Goal: Task Accomplishment & Management: Complete application form

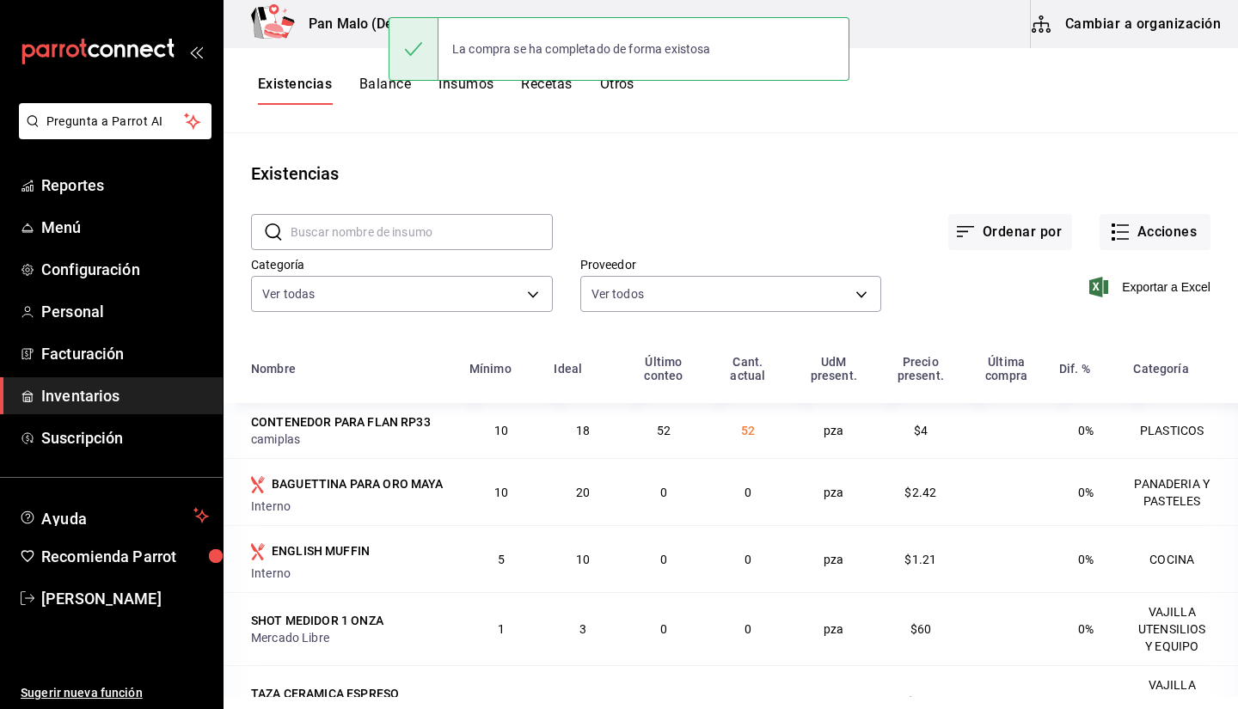
click at [596, 83] on div "La compra se ha completado de forma existosa" at bounding box center [619, 49] width 461 height 74
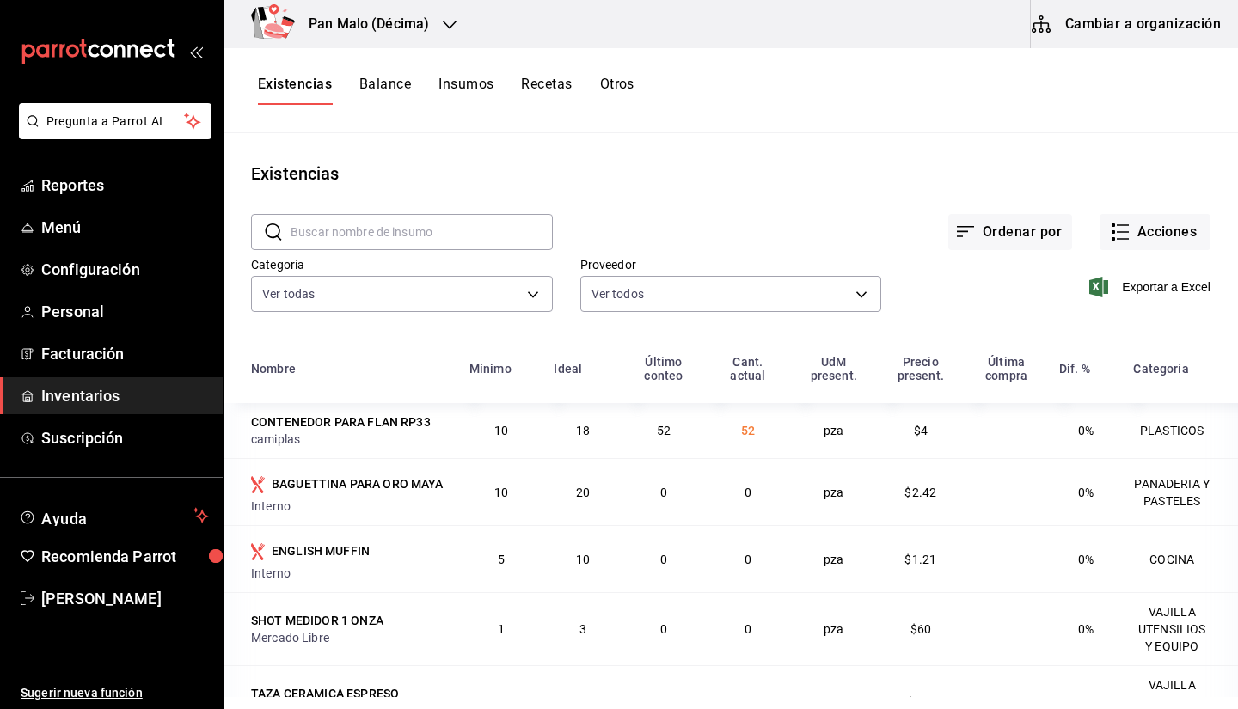
click at [1064, 33] on button "Cambiar a organización" at bounding box center [1127, 24] width 193 height 48
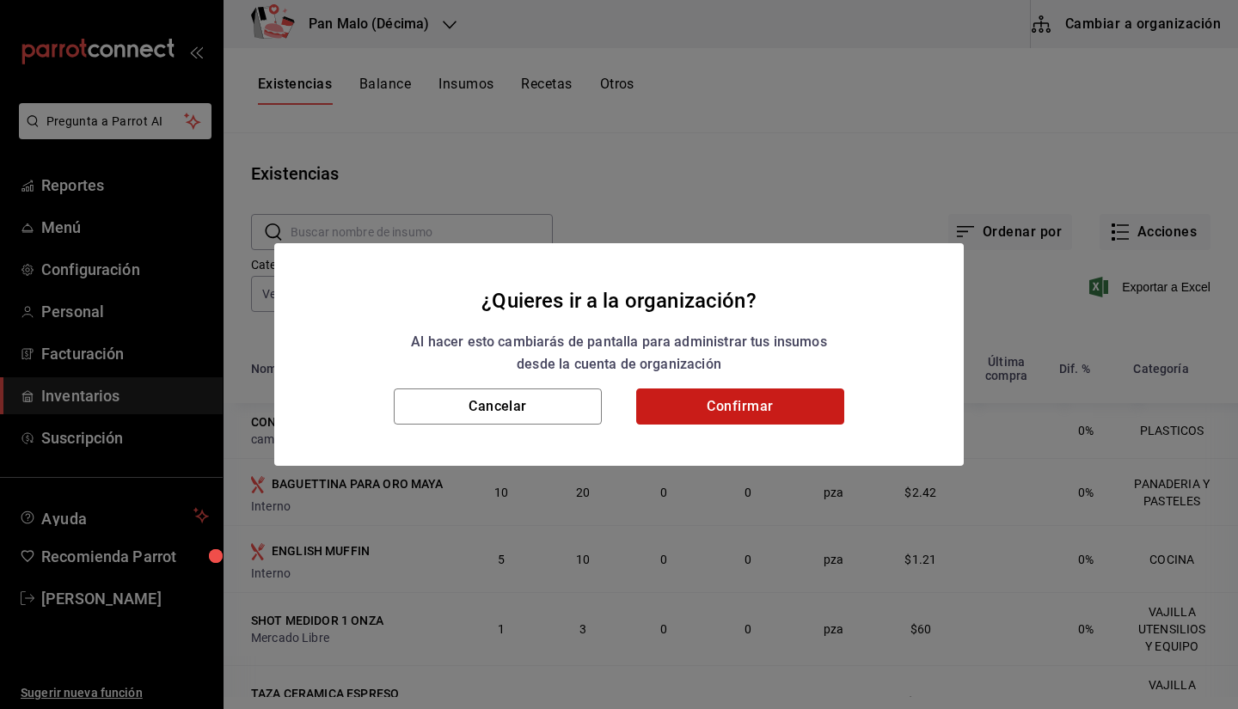
click at [758, 414] on button "Confirmar" at bounding box center [740, 407] width 208 height 36
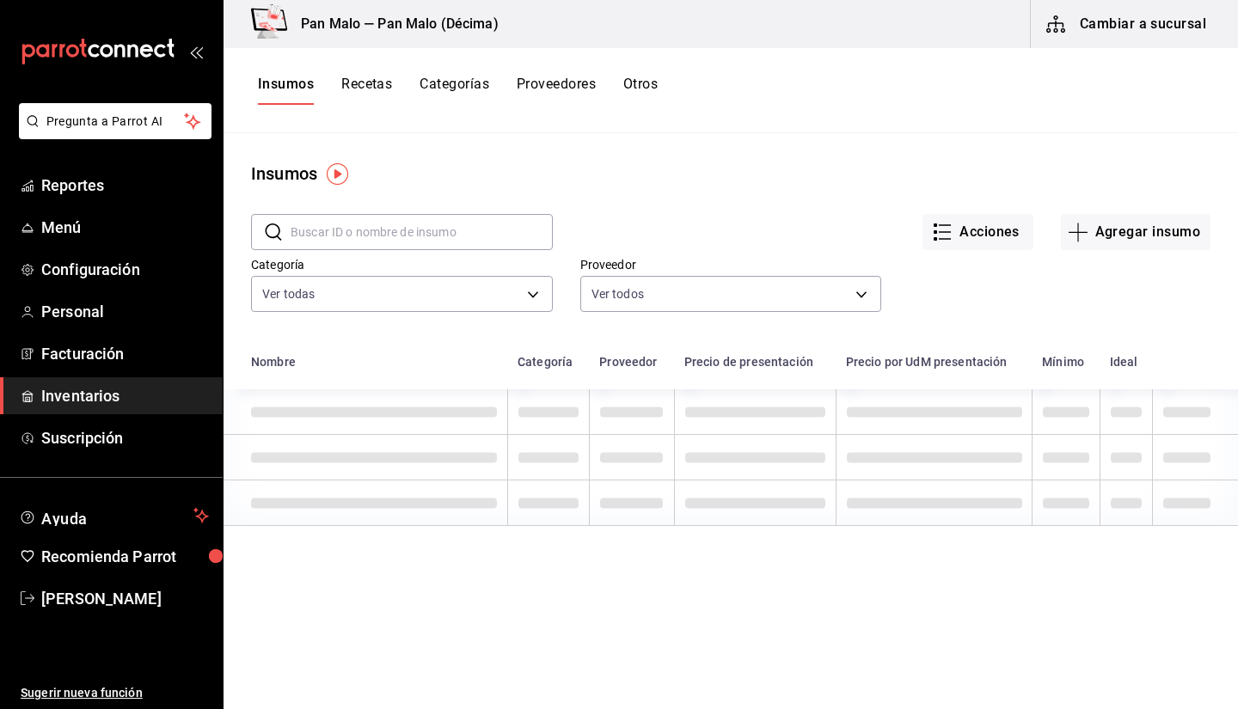
click at [645, 93] on button "Otros" at bounding box center [640, 90] width 34 height 29
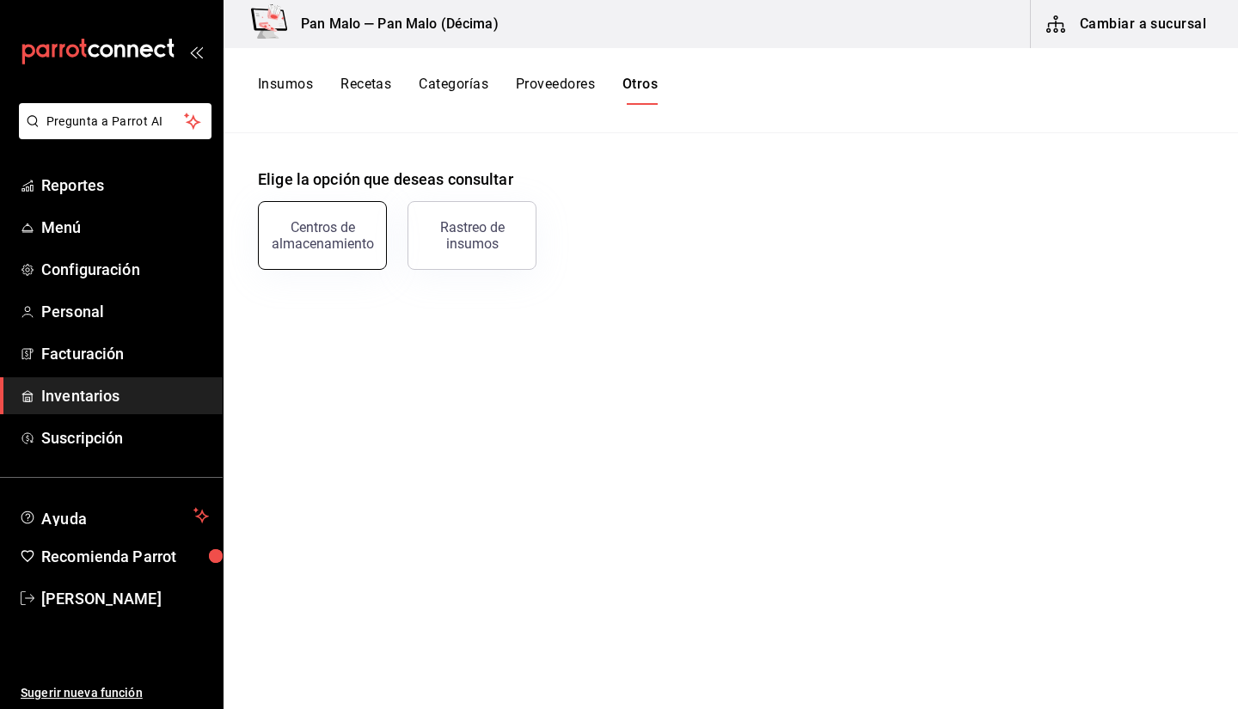
click at [297, 233] on div "Centros de almacenamiento" at bounding box center [322, 235] width 107 height 33
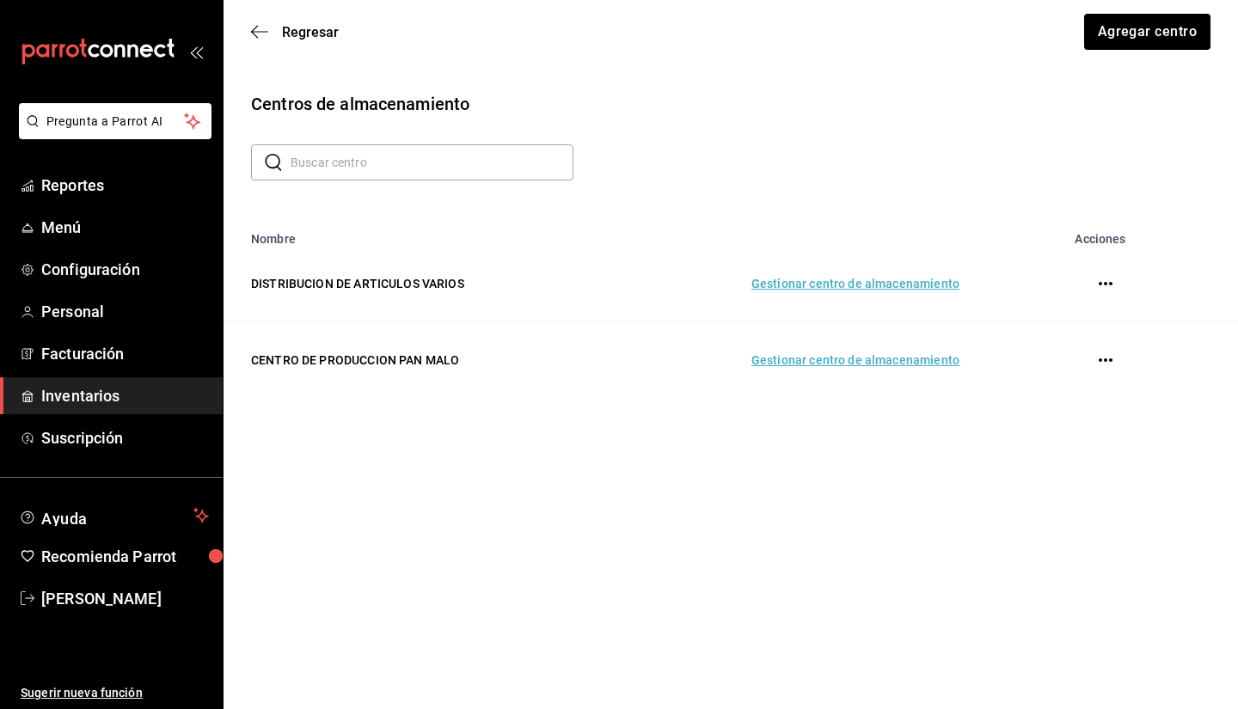
drag, startPoint x: 855, startPoint y: 363, endPoint x: 844, endPoint y: 363, distance: 10.3
click at [844, 363] on td "Gestionar centro de almacenamiento" at bounding box center [795, 360] width 370 height 77
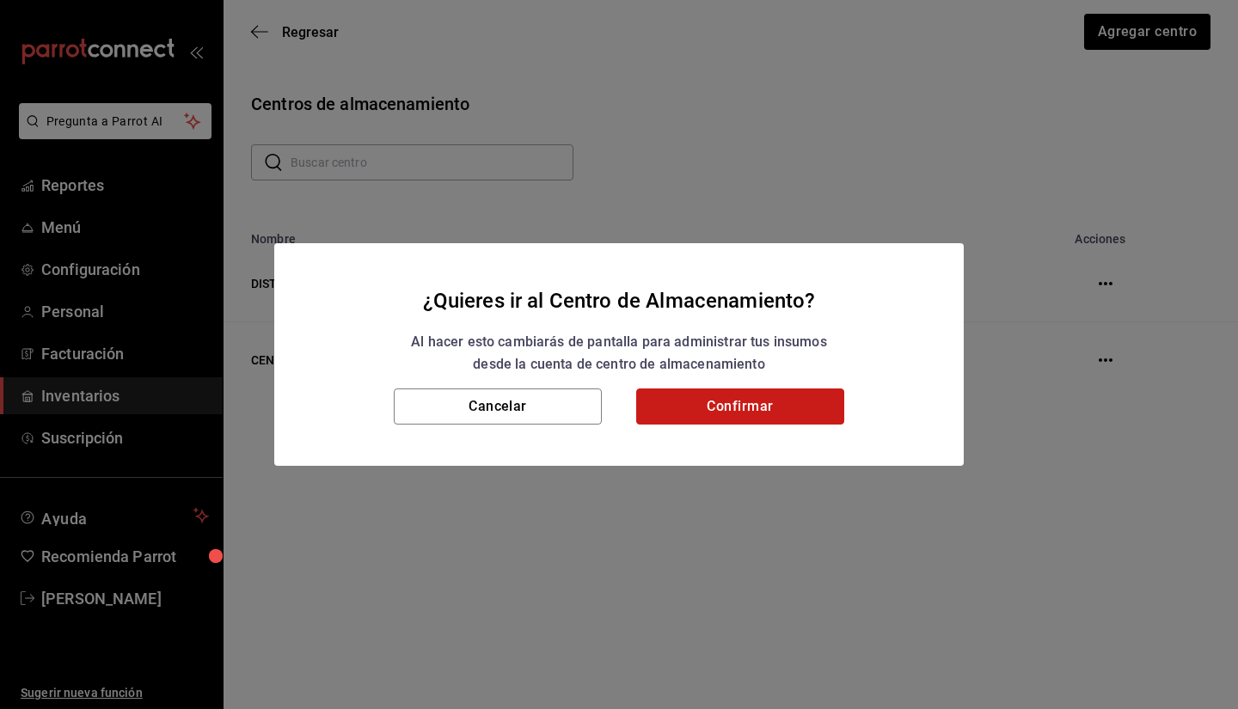
click at [775, 401] on button "Confirmar" at bounding box center [740, 407] width 208 height 36
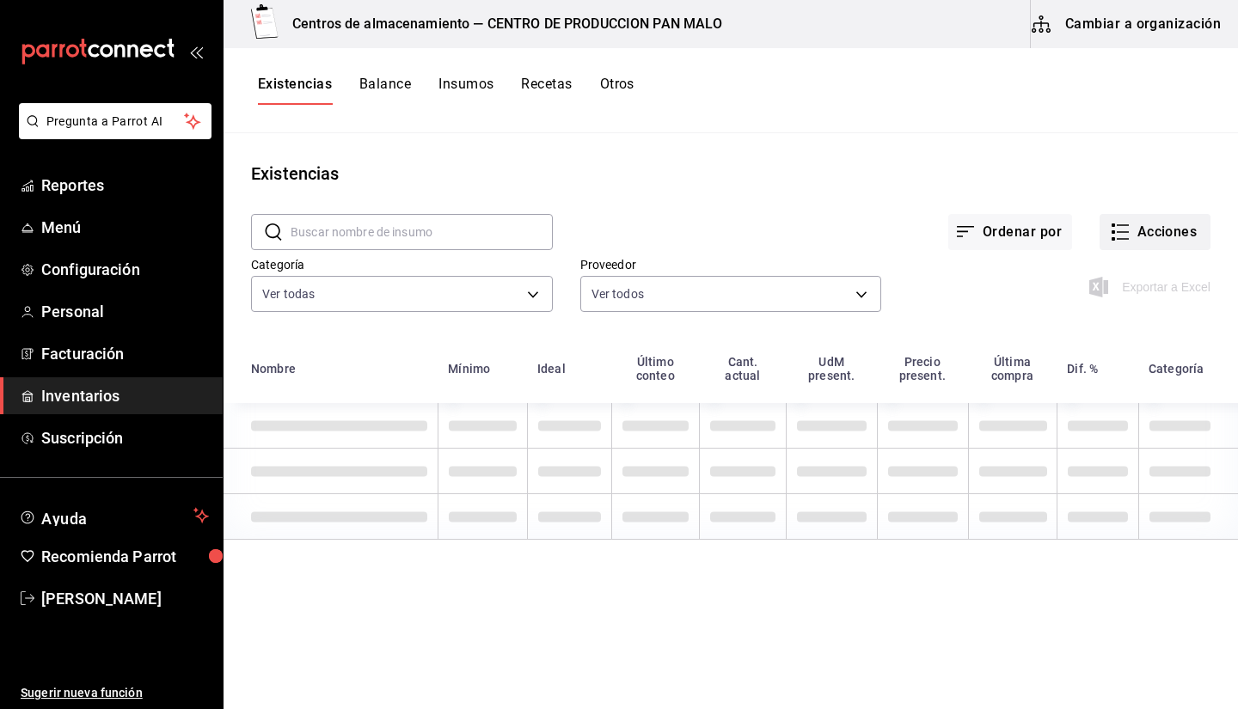
click at [1164, 239] on button "Acciones" at bounding box center [1155, 232] width 111 height 36
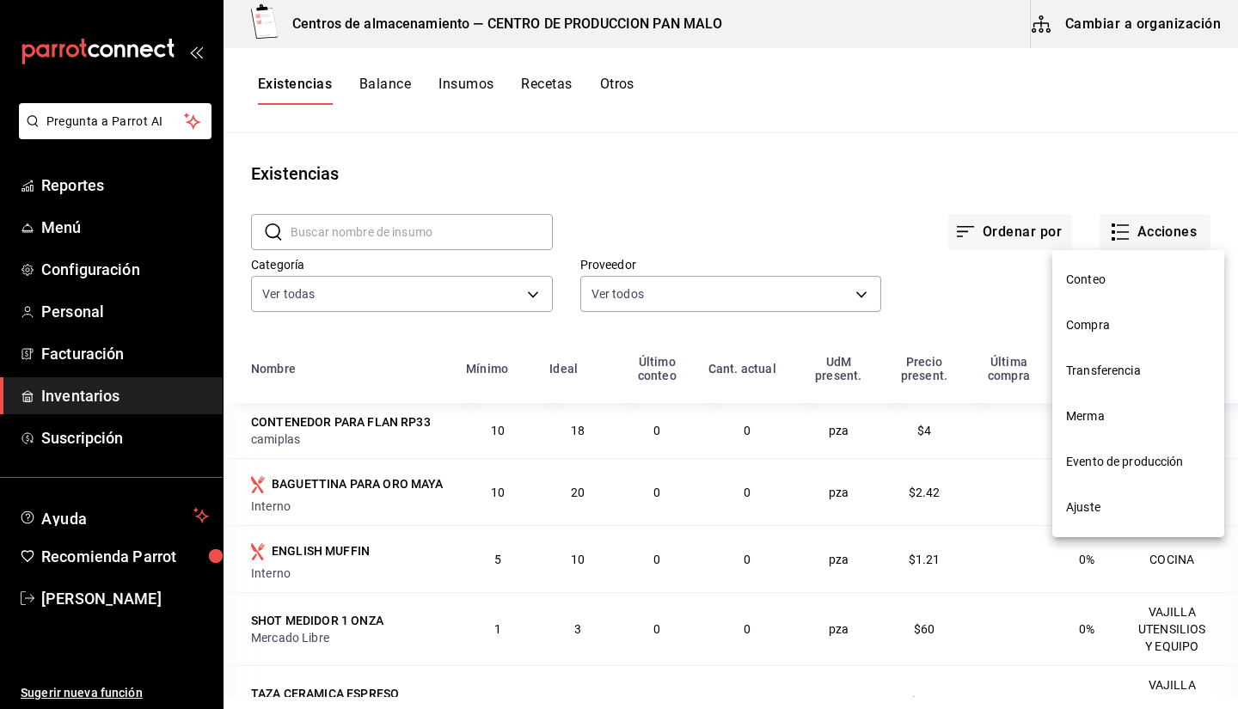
click at [1125, 452] on li "Evento de producción" at bounding box center [1138, 462] width 172 height 46
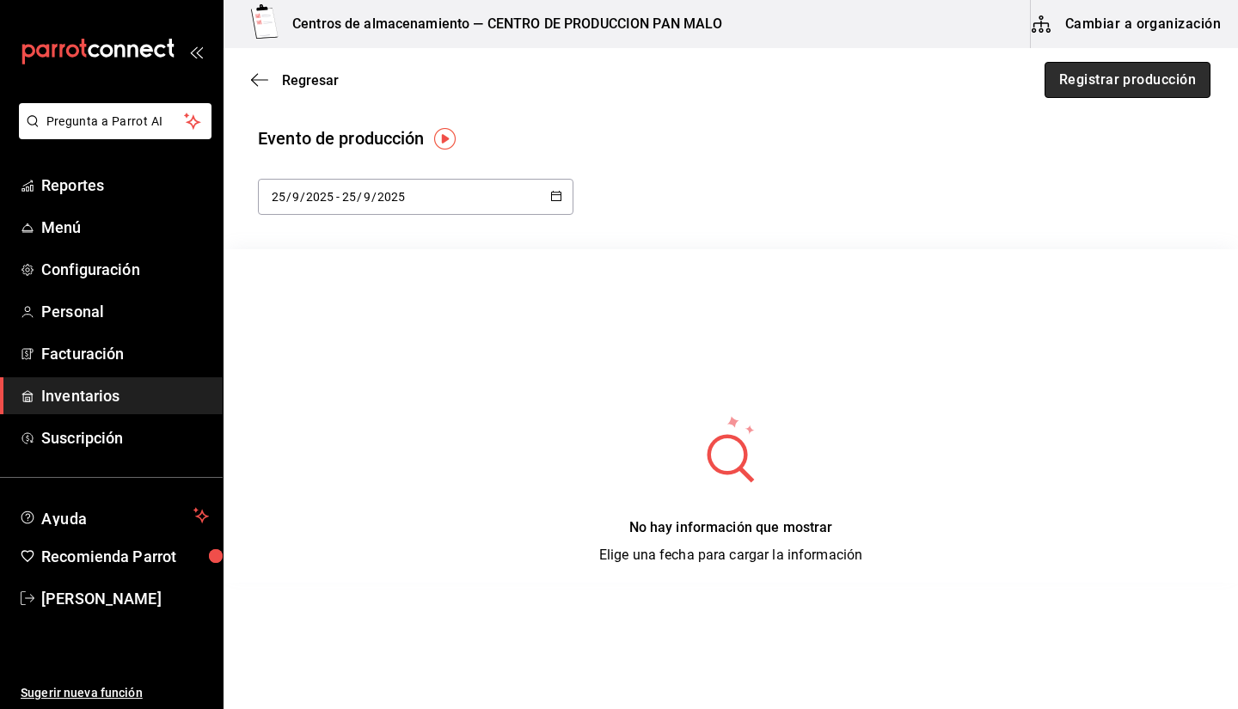
click at [1086, 89] on button "Registrar producción" at bounding box center [1128, 80] width 166 height 36
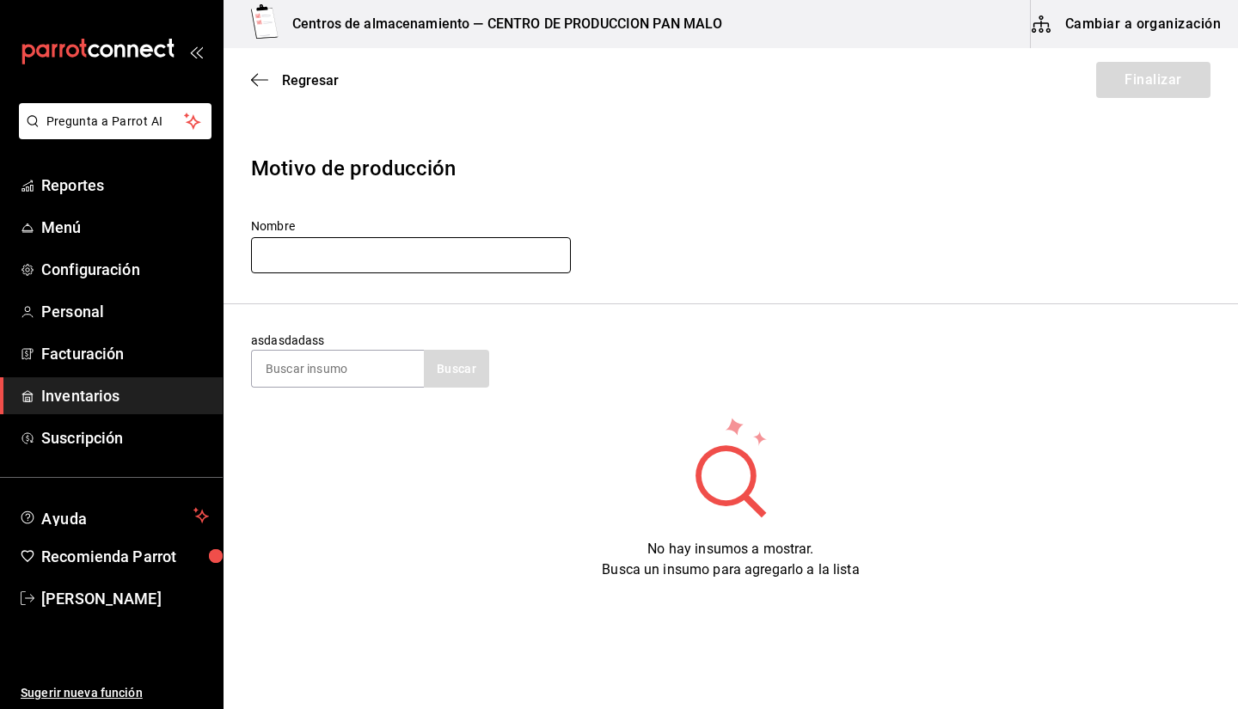
click at [518, 268] on input "text" at bounding box center [411, 255] width 320 height 36
click at [441, 239] on input "text" at bounding box center [411, 255] width 320 height 36
click at [438, 247] on input "text" at bounding box center [411, 255] width 320 height 36
click at [322, 248] on input "chocolatin" at bounding box center [411, 255] width 320 height 36
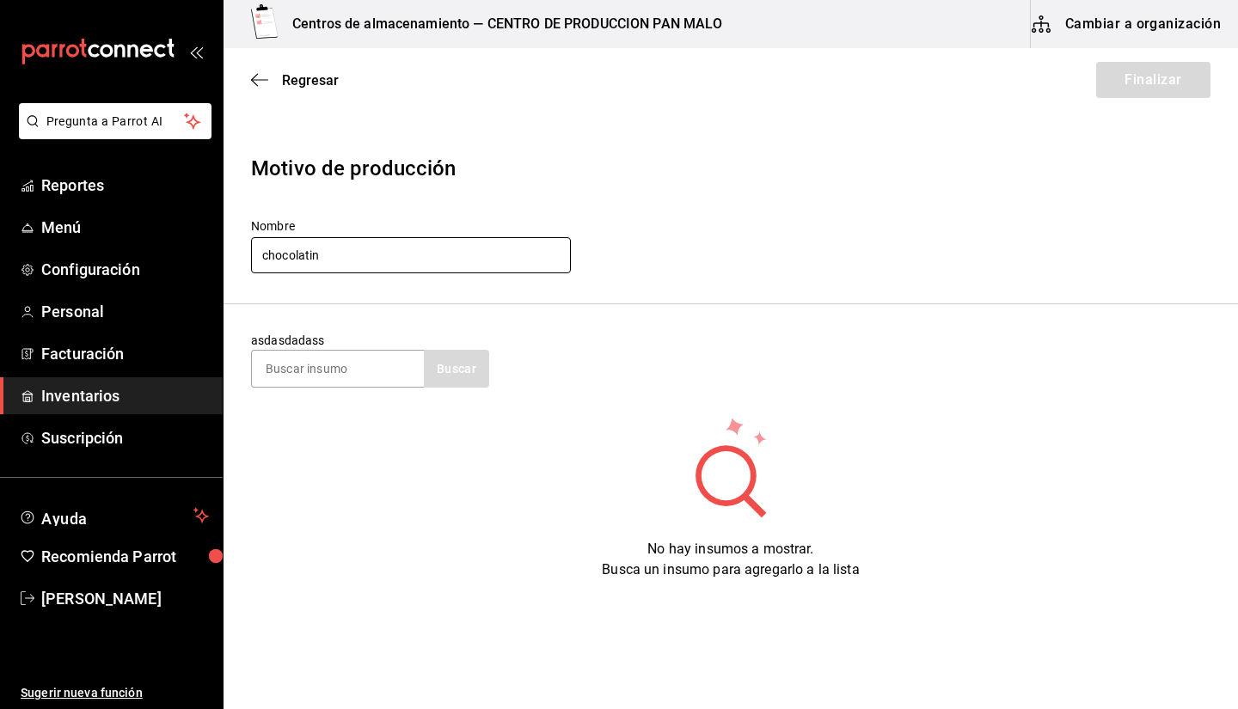
click at [322, 248] on input "chocolatin" at bounding box center [411, 255] width 320 height 36
type input "produccion faltante"
click at [330, 367] on input at bounding box center [338, 369] width 172 height 36
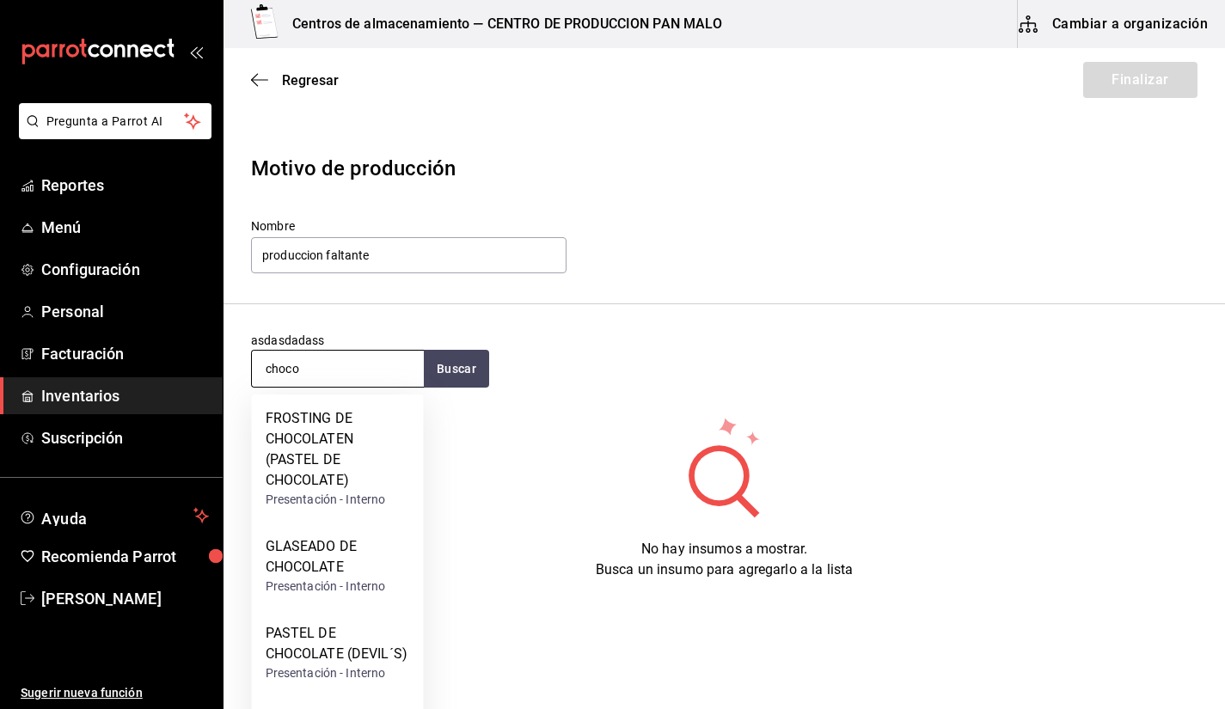
click at [371, 367] on input "choco" at bounding box center [338, 369] width 172 height 36
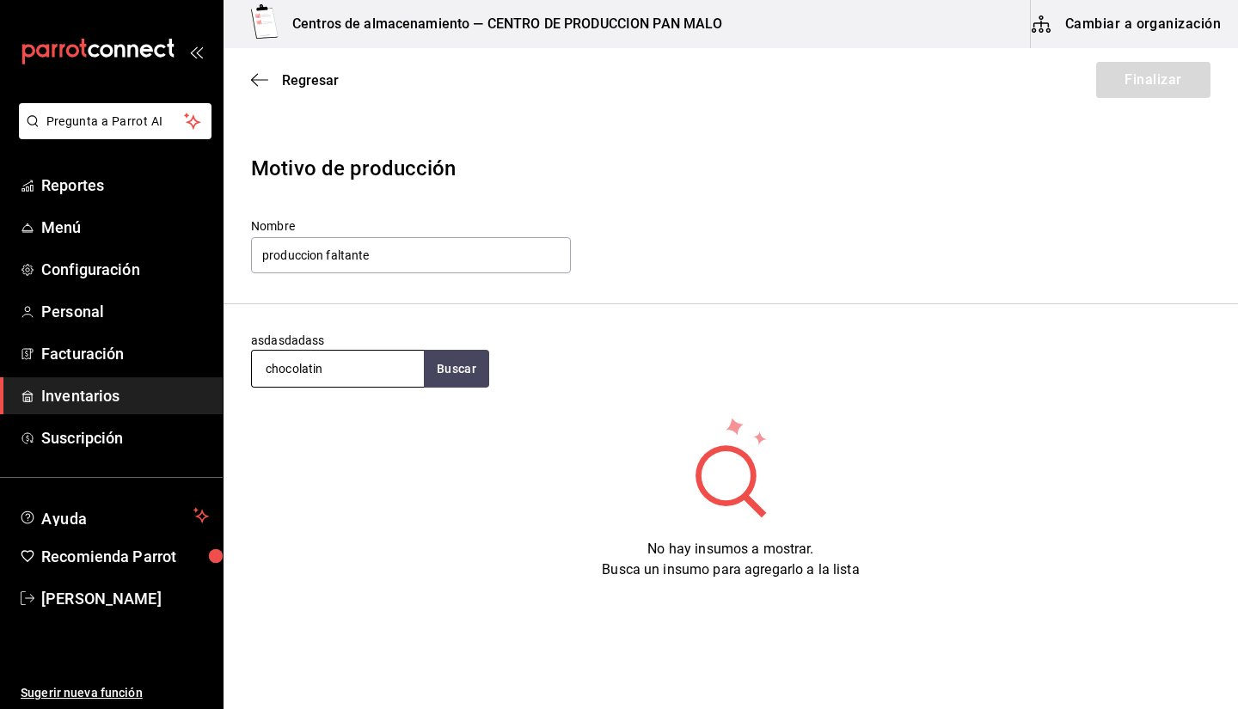
type input "chocolatin"
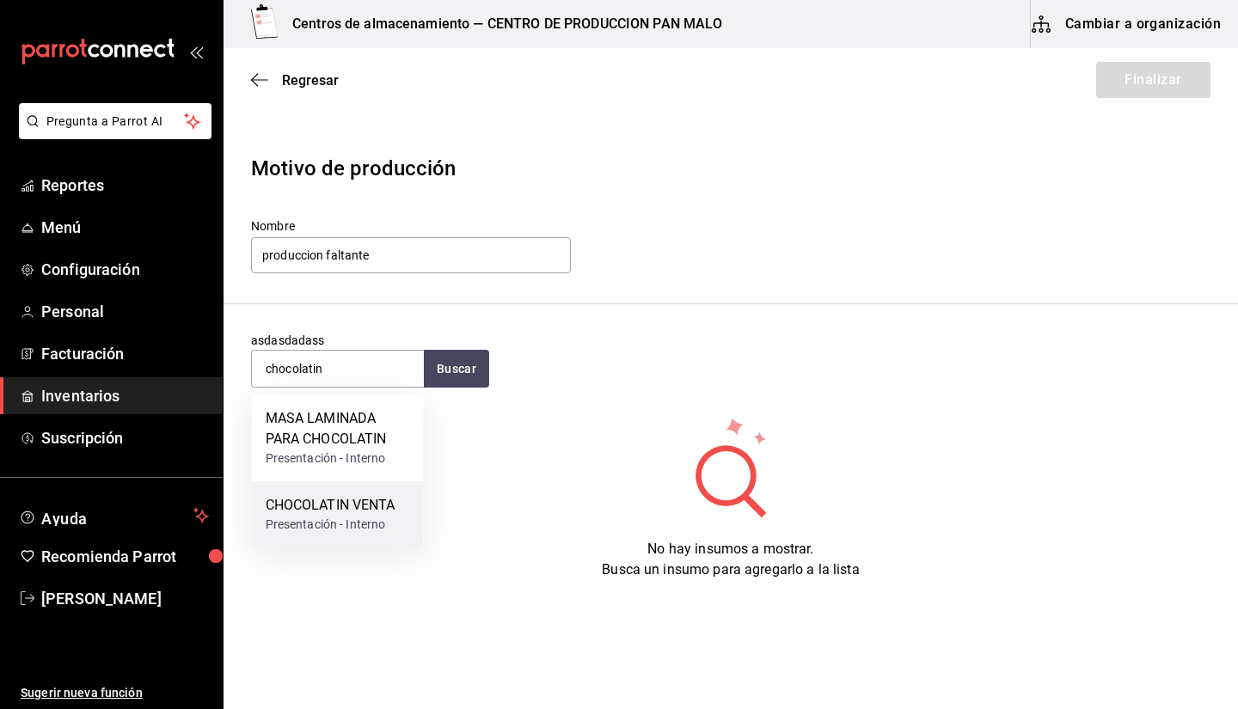
click at [349, 530] on div "Presentación - Interno" at bounding box center [331, 525] width 130 height 18
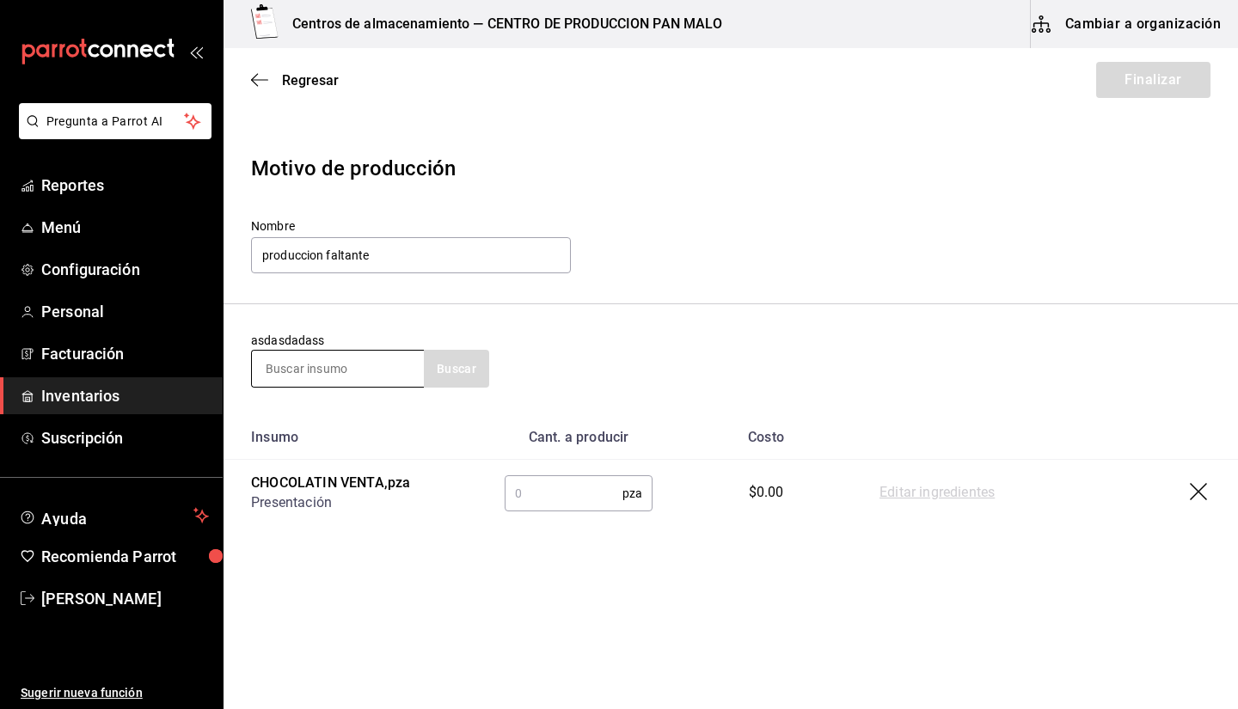
click at [314, 374] on input at bounding box center [338, 369] width 172 height 36
click at [339, 382] on input at bounding box center [338, 369] width 172 height 36
click at [536, 508] on input "text" at bounding box center [564, 493] width 118 height 34
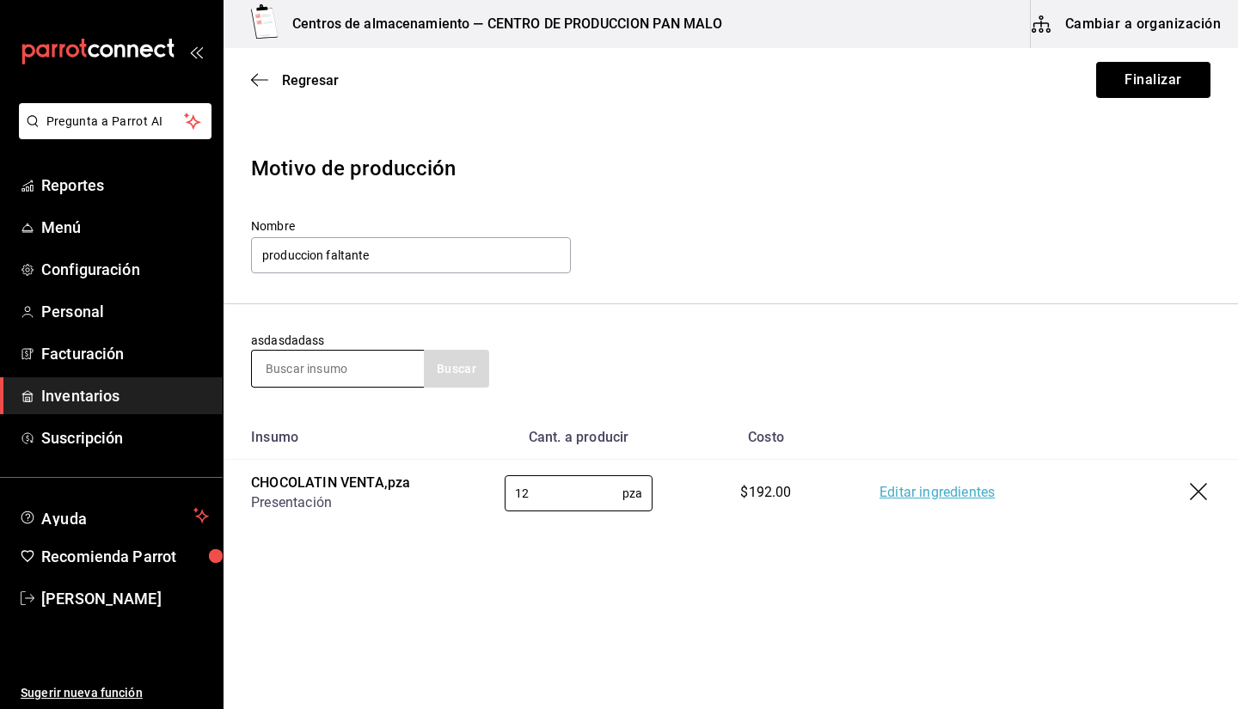
type input "12"
click at [362, 365] on input at bounding box center [338, 369] width 172 height 36
type input "croi"
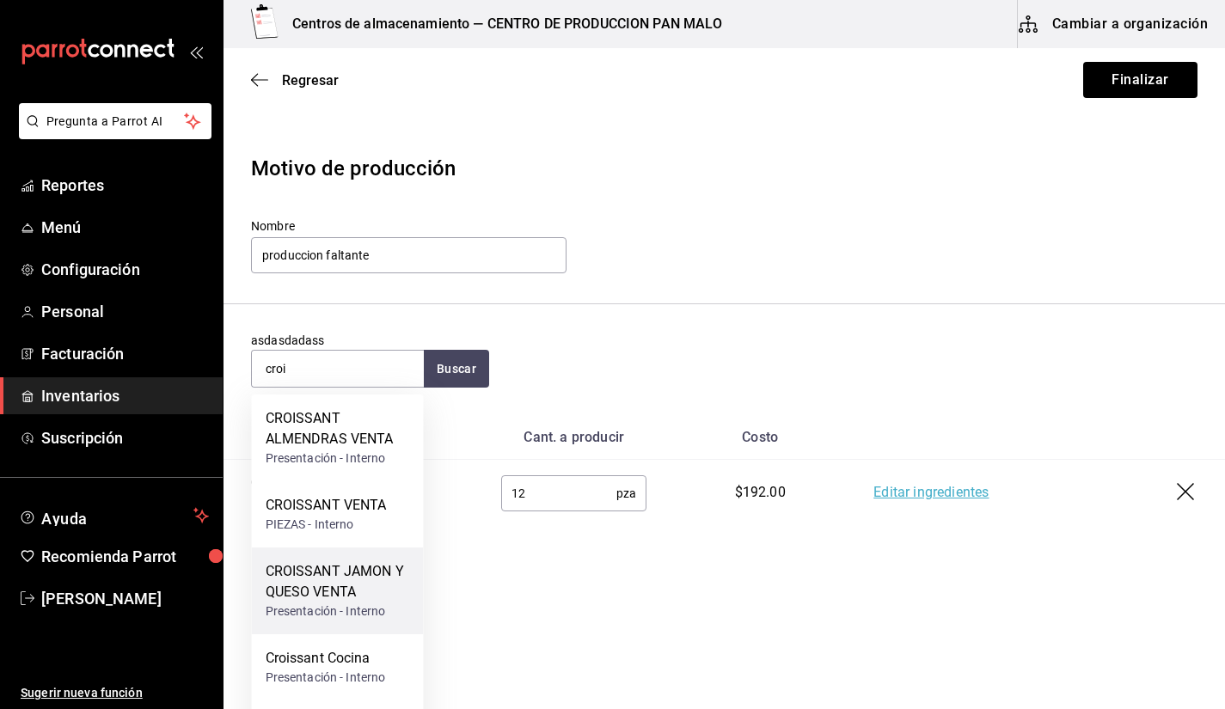
click at [343, 568] on div "CROISSANT JAMON Y QUESO VENTA" at bounding box center [338, 581] width 144 height 41
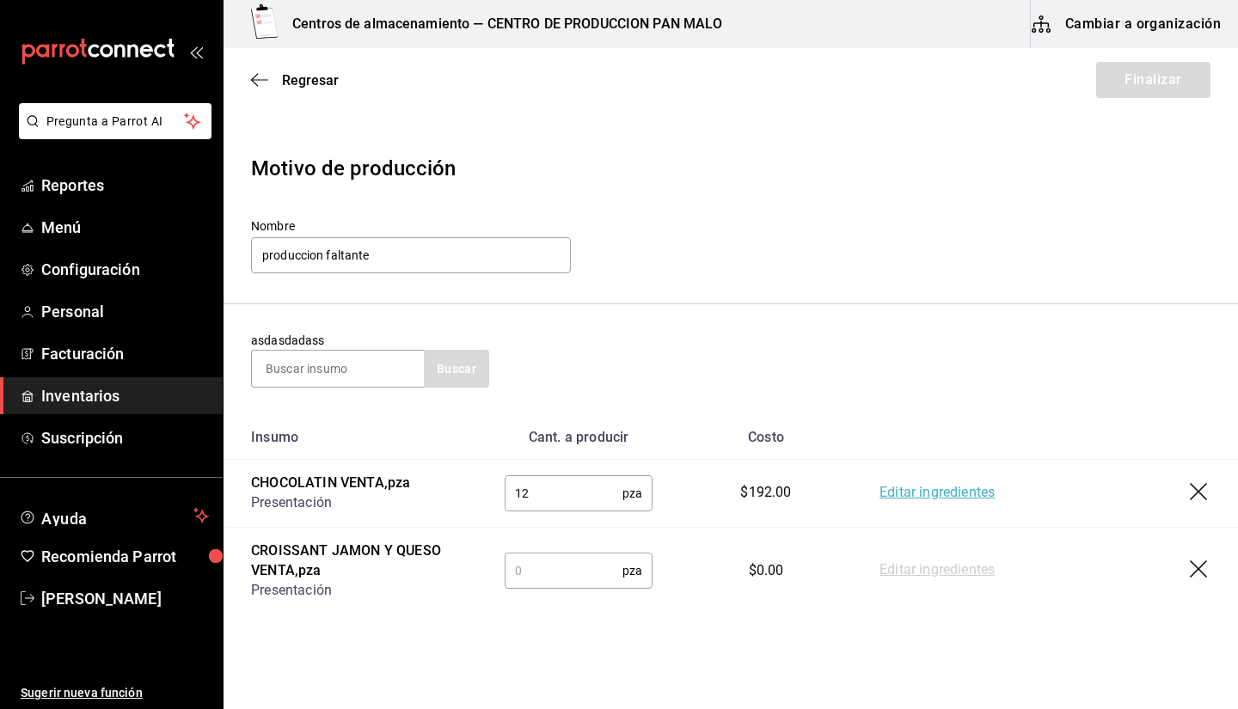
click at [548, 567] on input "text" at bounding box center [564, 571] width 118 height 34
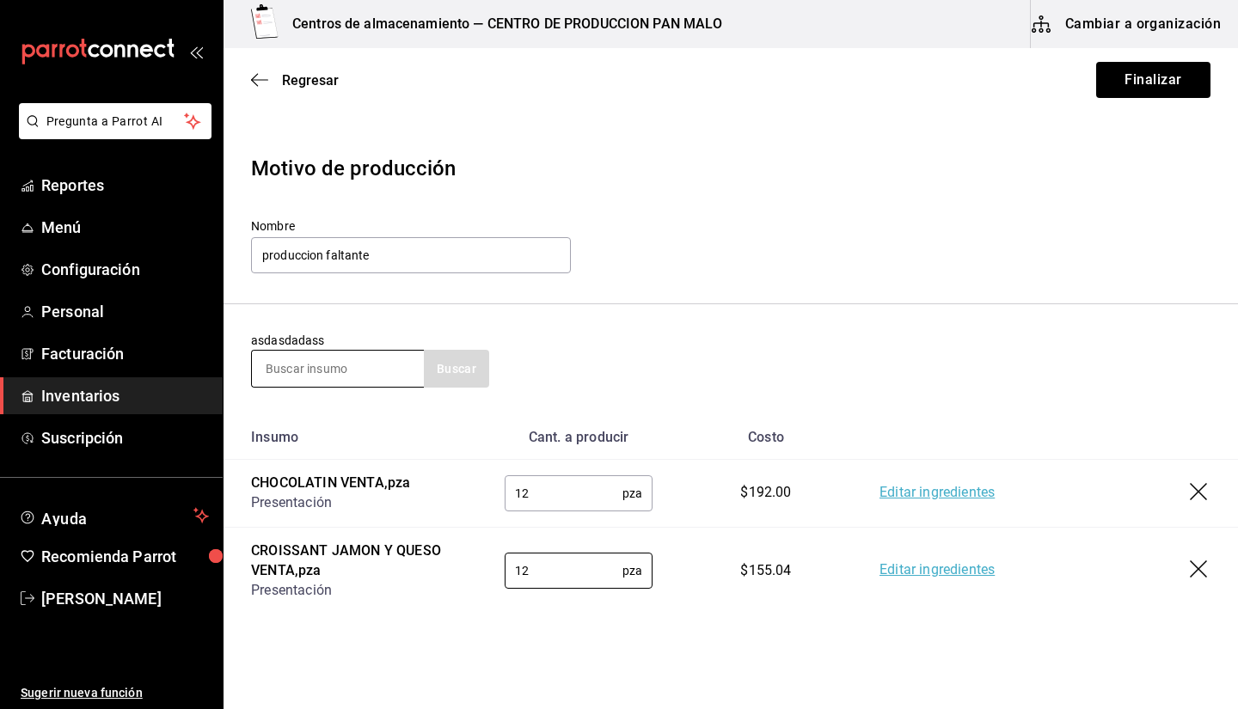
type input "12"
click at [373, 368] on input at bounding box center [338, 369] width 172 height 36
type input "croissant"
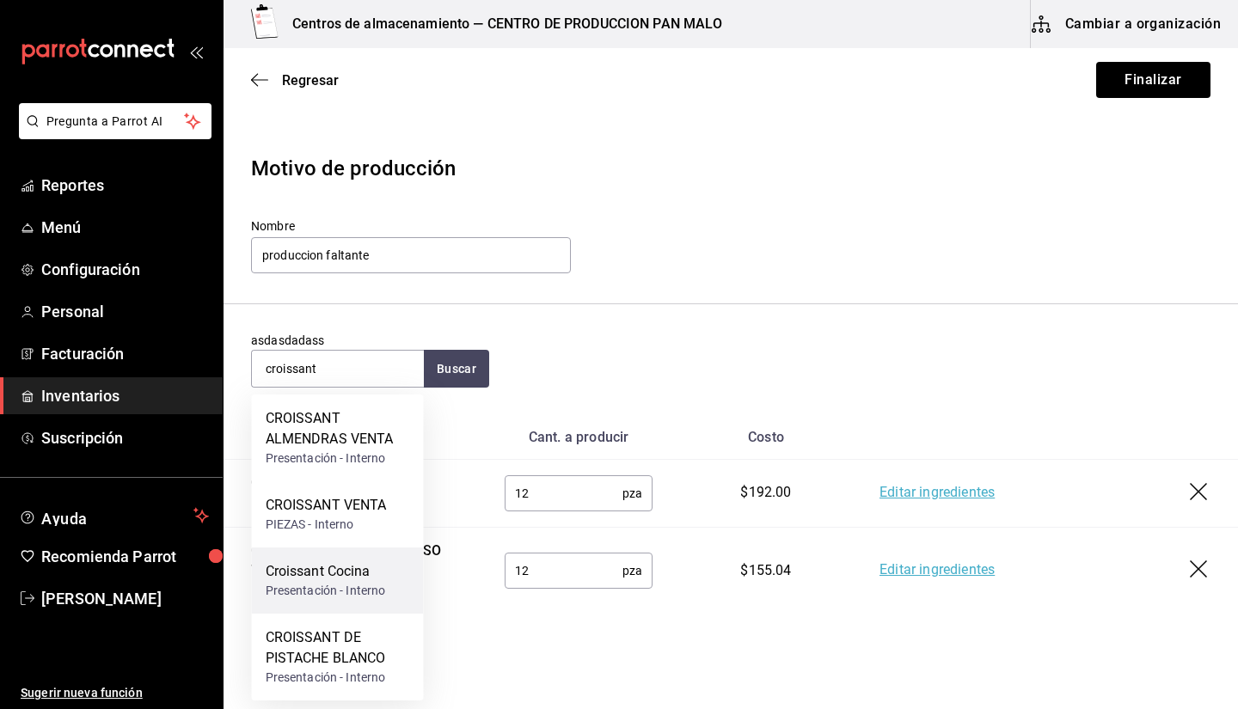
click at [335, 578] on div "Croissant Cocina" at bounding box center [326, 571] width 120 height 21
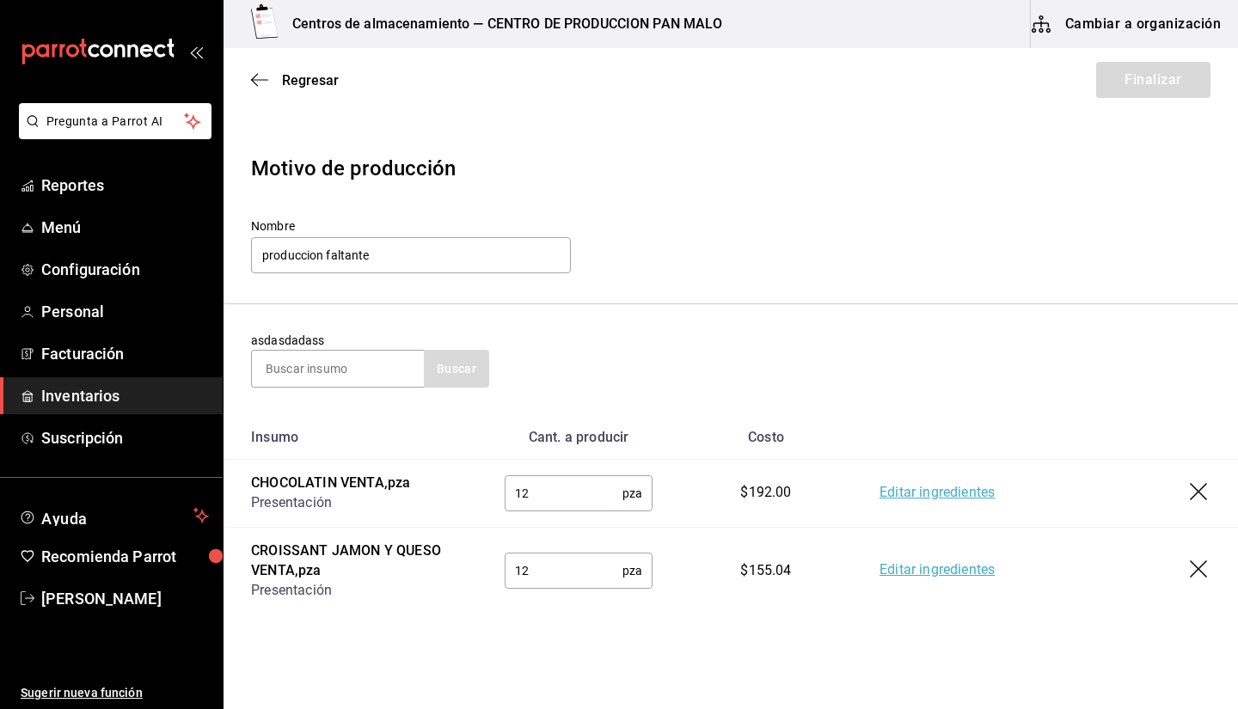
scroll to position [111, 0]
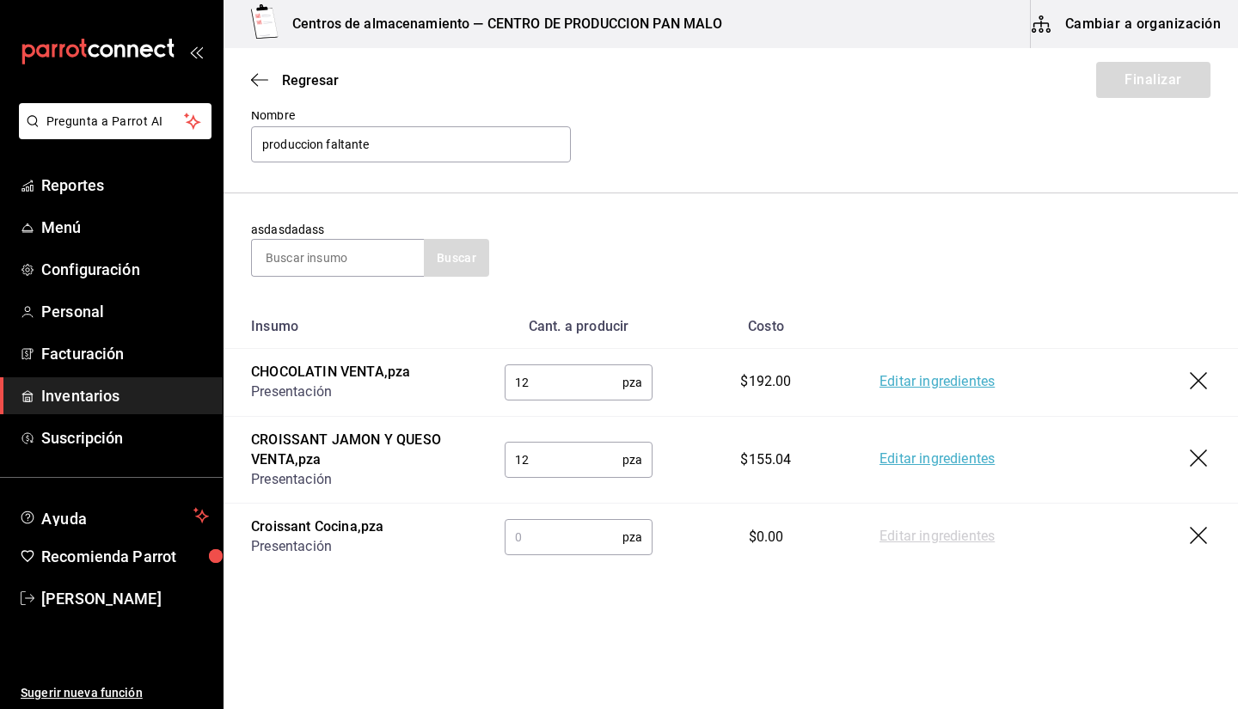
click at [592, 543] on input "text" at bounding box center [564, 537] width 118 height 34
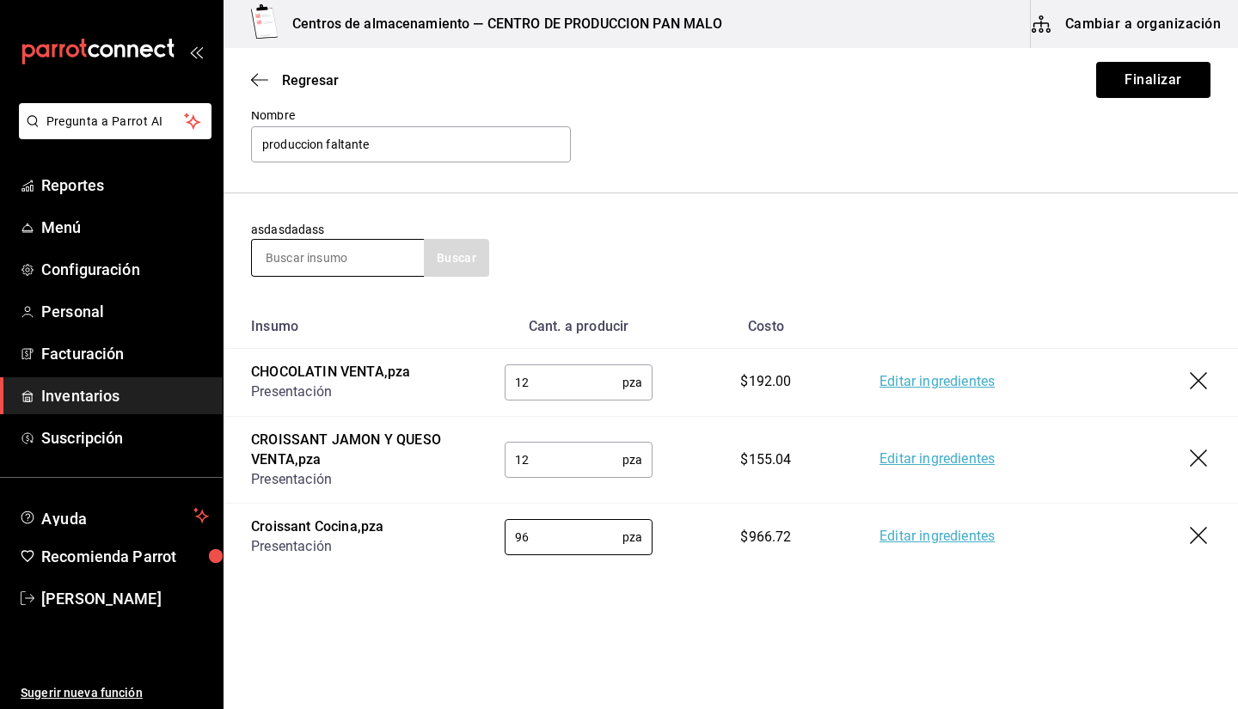
type input "96"
click at [337, 254] on input at bounding box center [338, 258] width 172 height 36
type input "c"
type input "caf"
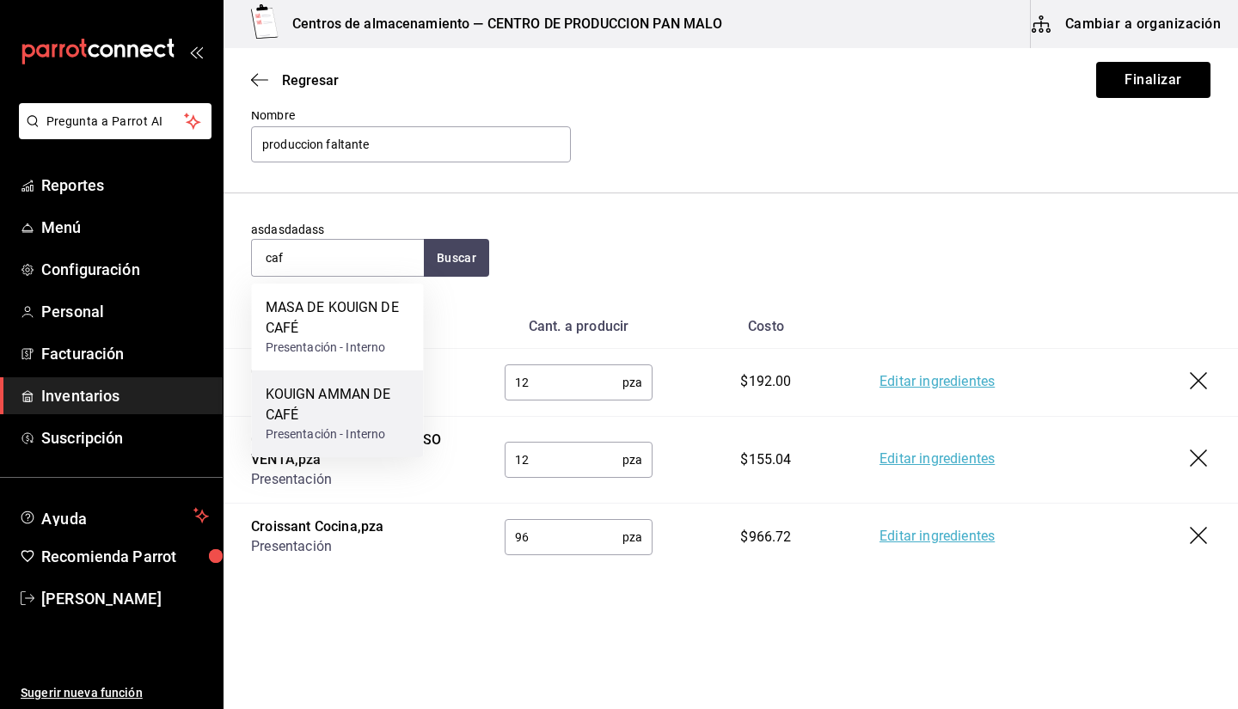
click at [316, 395] on div "KOUIGN AMMAN DE CAFÉ" at bounding box center [338, 404] width 144 height 41
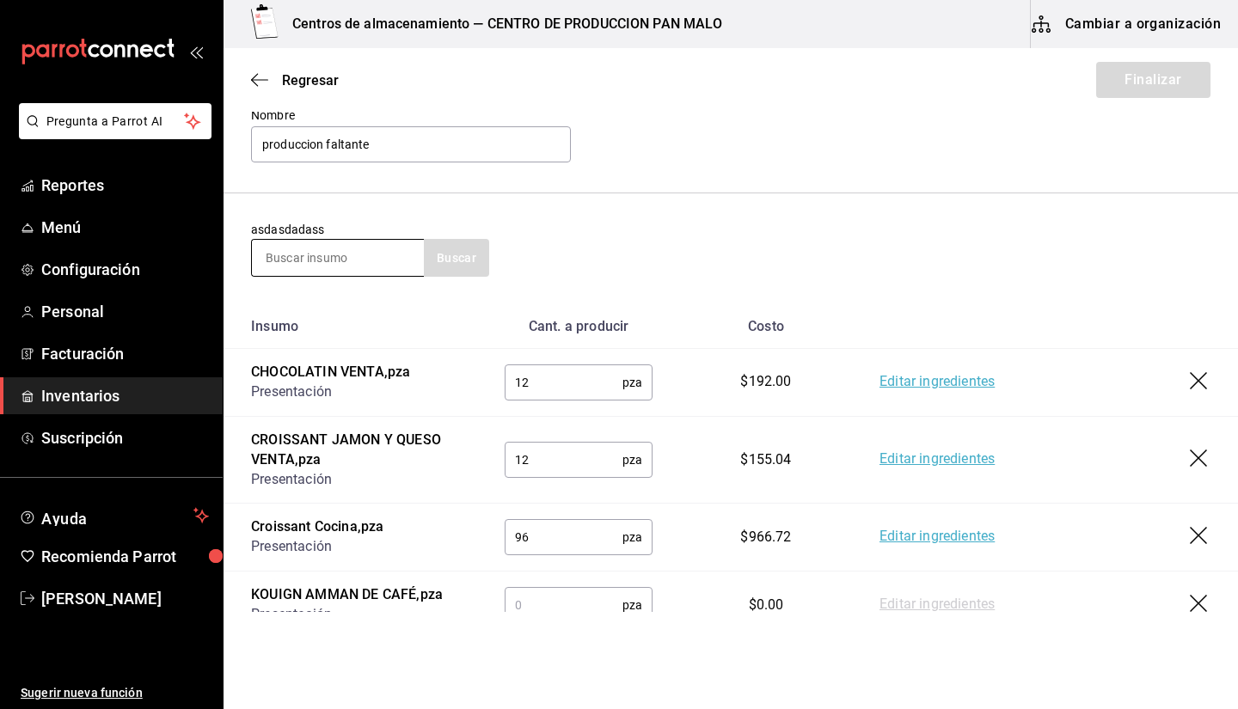
click at [365, 254] on input at bounding box center [338, 258] width 172 height 36
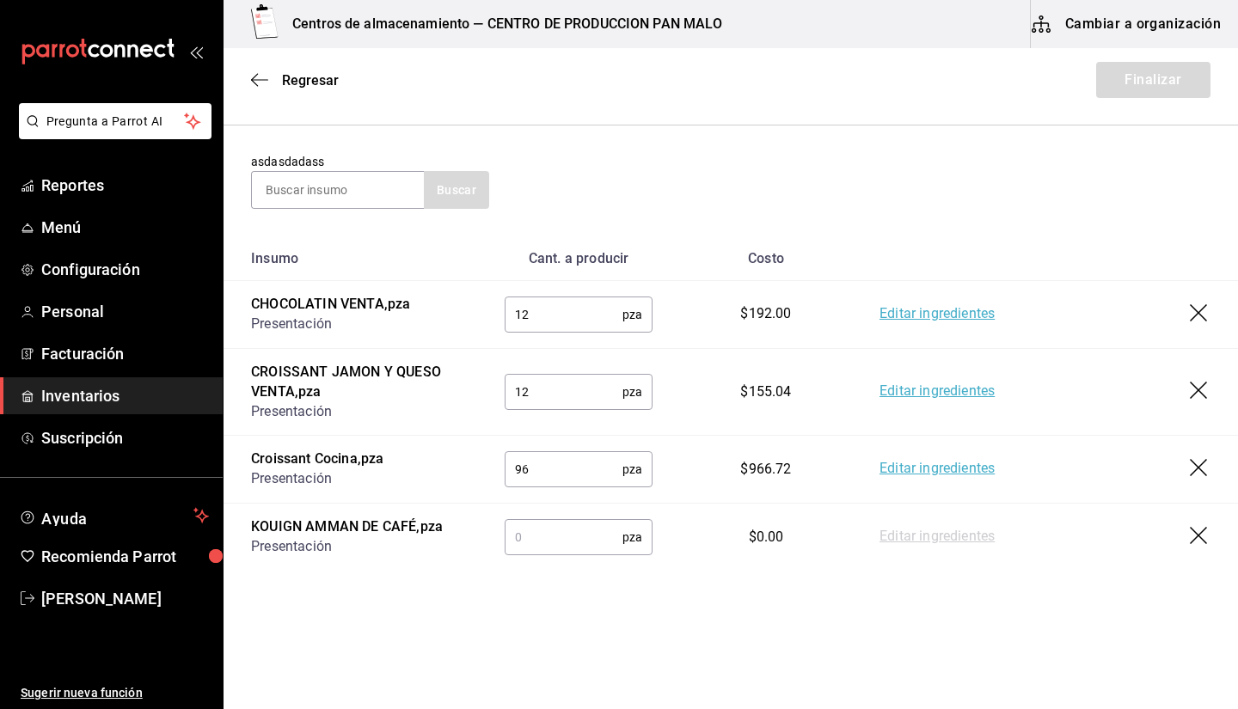
click at [577, 524] on input "text" at bounding box center [564, 537] width 118 height 34
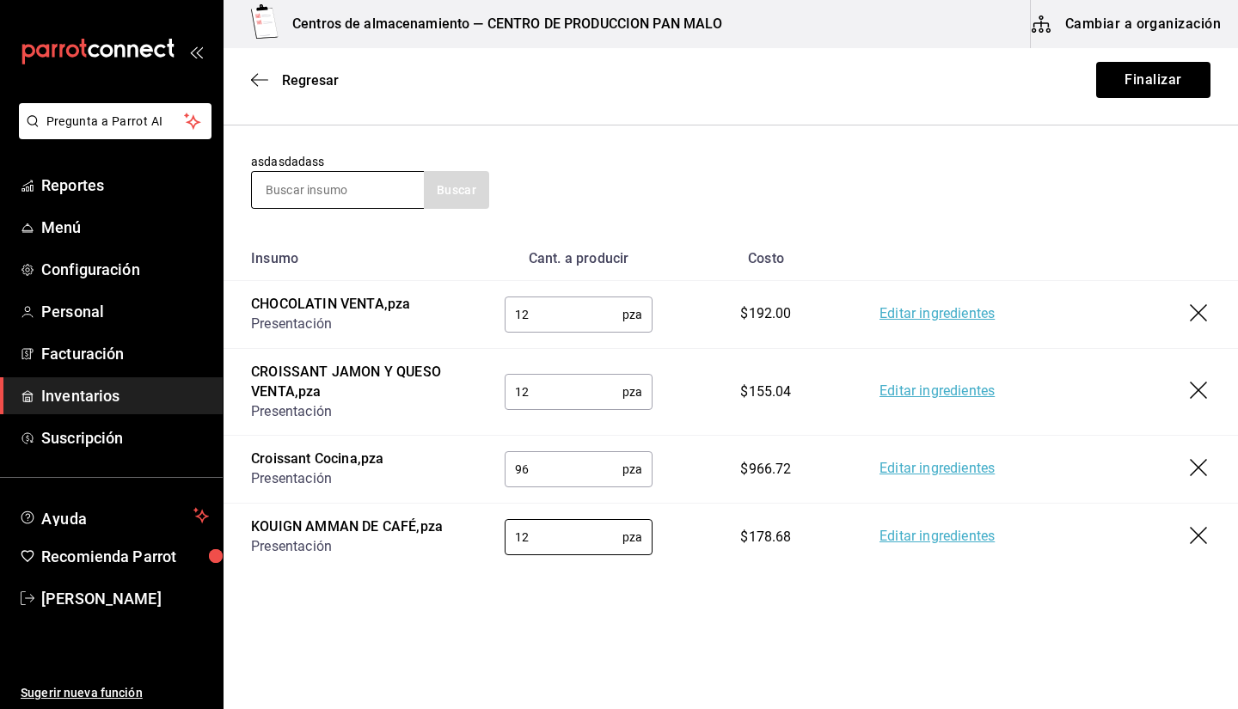
type input "12"
click at [330, 175] on input at bounding box center [338, 190] width 172 height 36
type input "nido"
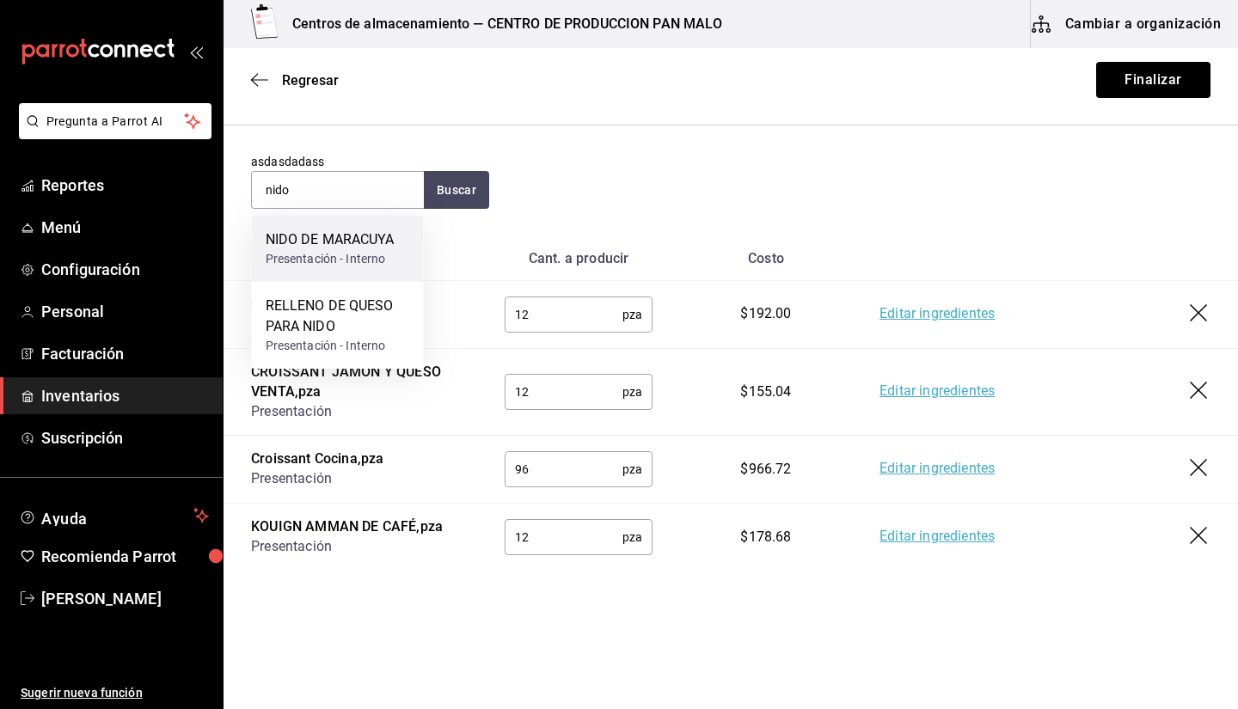
click at [315, 245] on div "NIDO DE MARACUYA" at bounding box center [330, 240] width 129 height 21
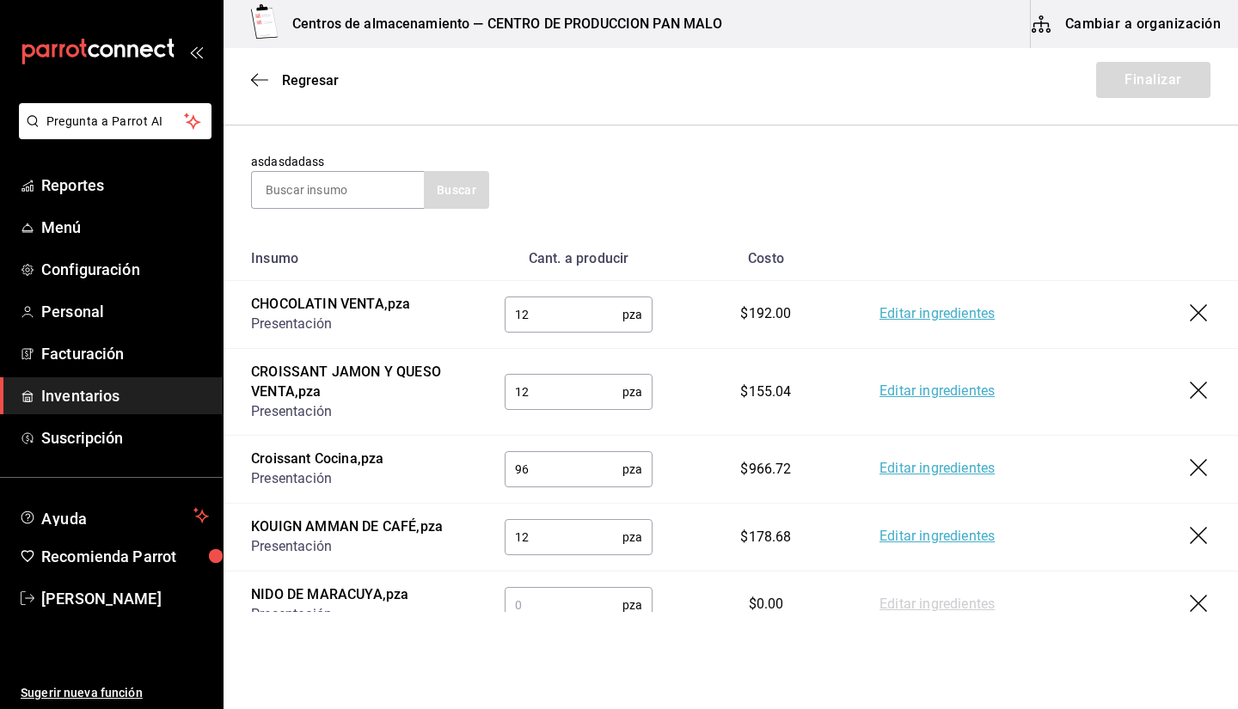
scroll to position [246, 0]
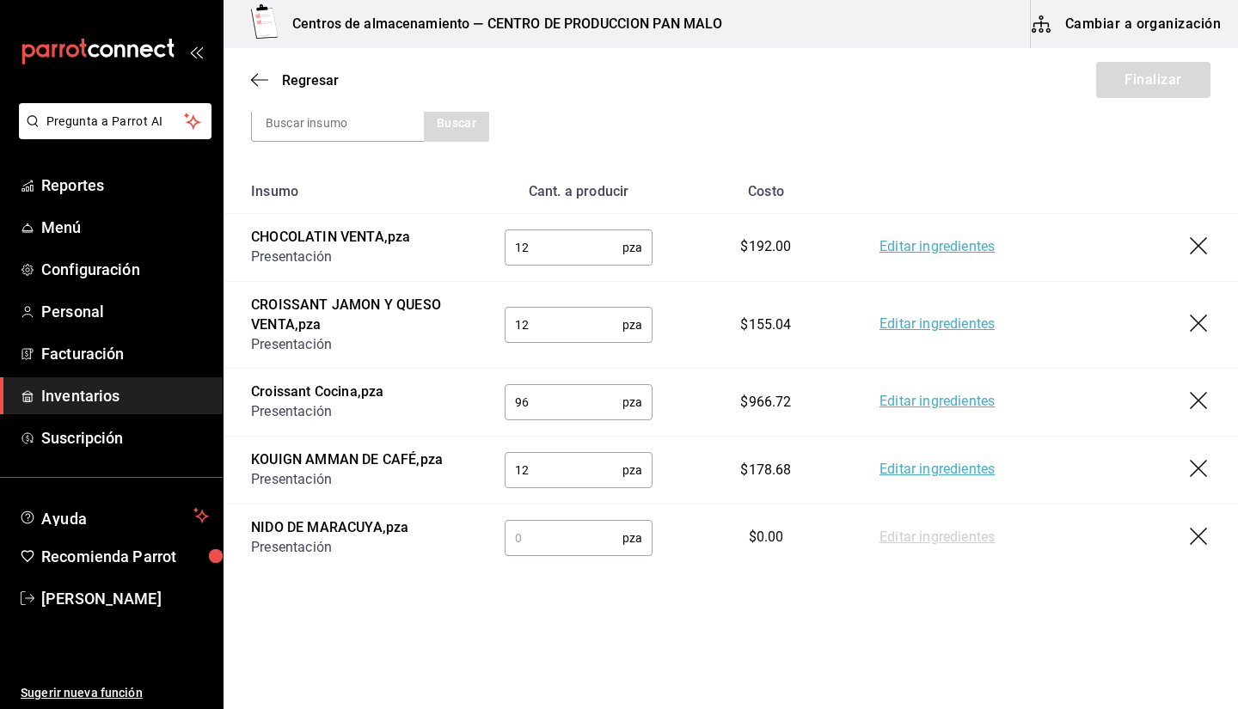
click at [568, 544] on input "text" at bounding box center [564, 538] width 118 height 34
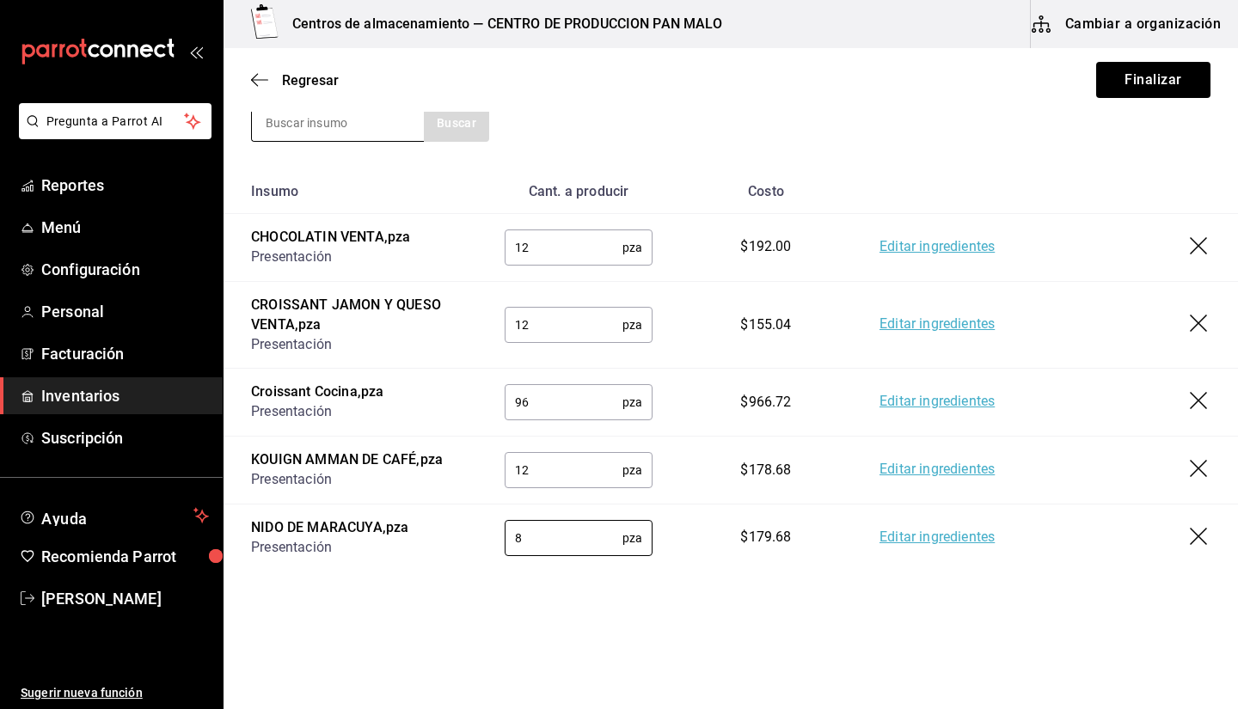
type input "8"
click at [334, 121] on input at bounding box center [338, 123] width 172 height 36
type input "suizo"
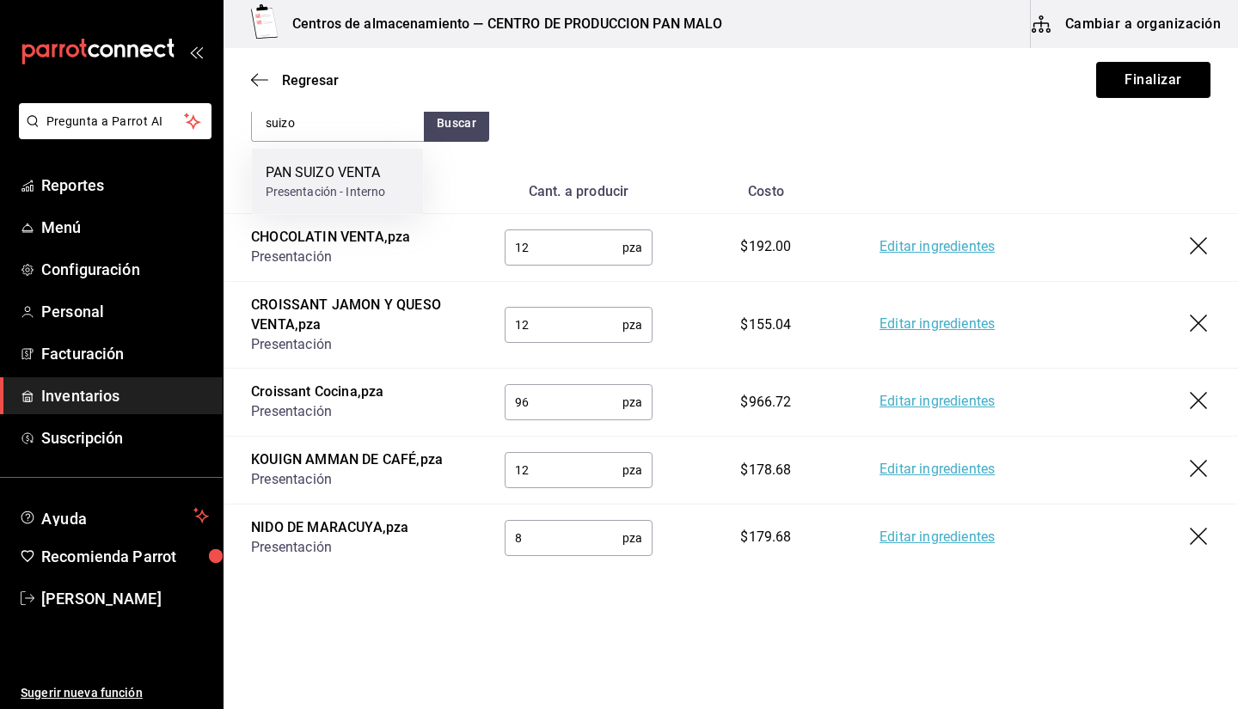
click at [328, 184] on div "Presentación - Interno" at bounding box center [326, 192] width 120 height 18
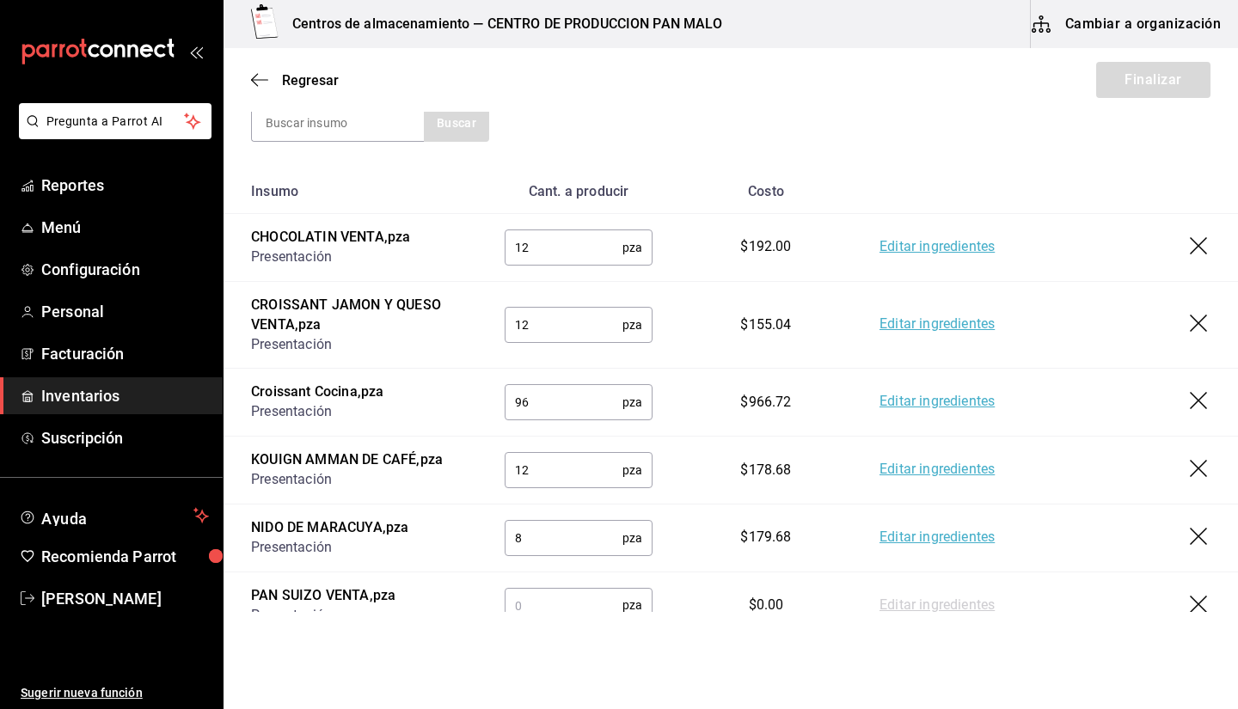
scroll to position [314, 0]
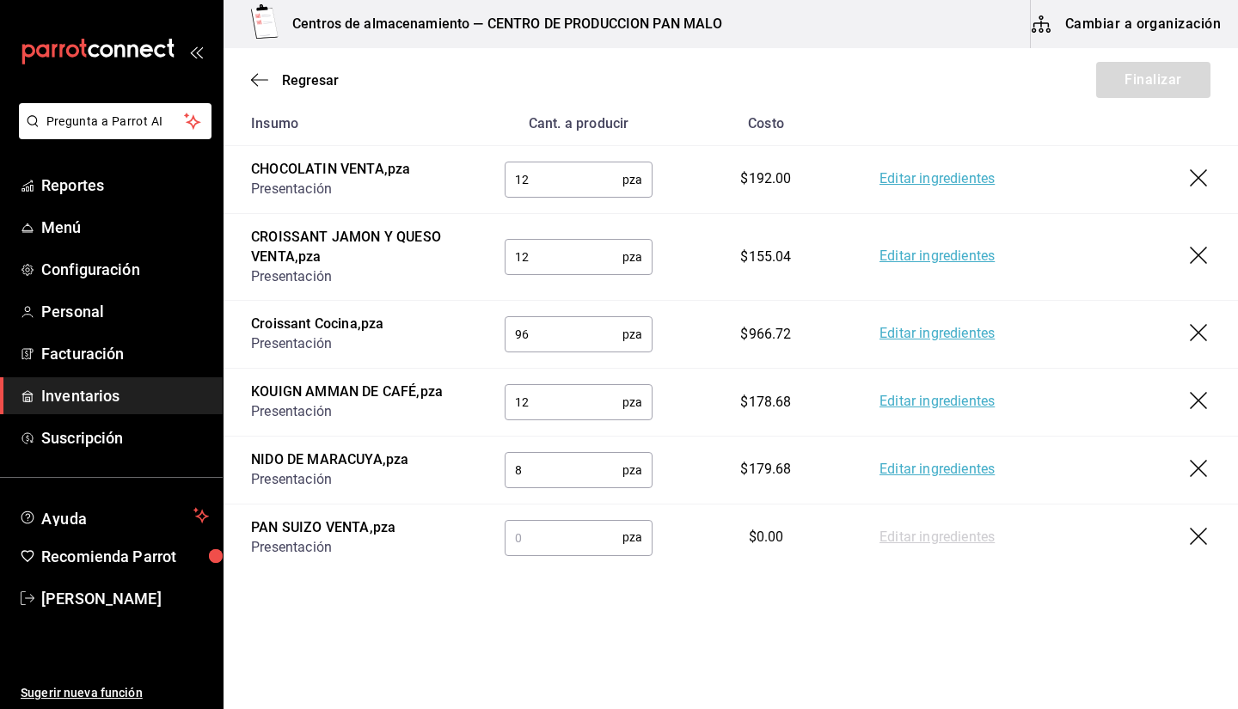
click at [579, 529] on input "text" at bounding box center [564, 537] width 118 height 34
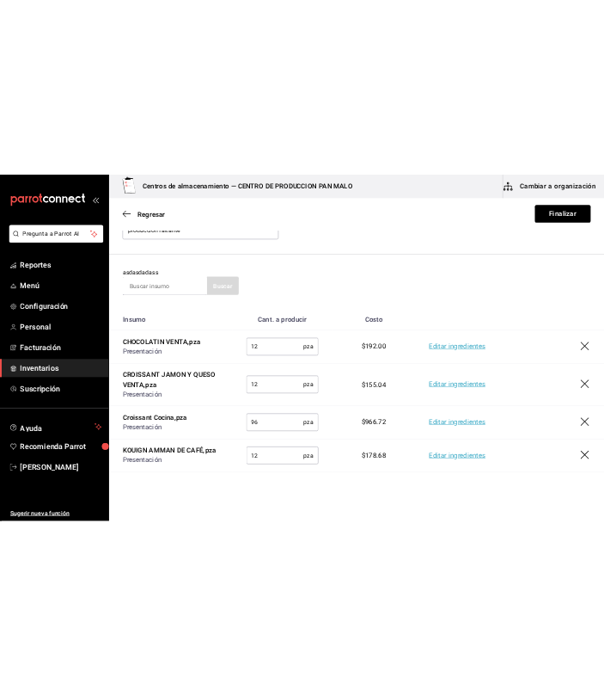
scroll to position [77, 0]
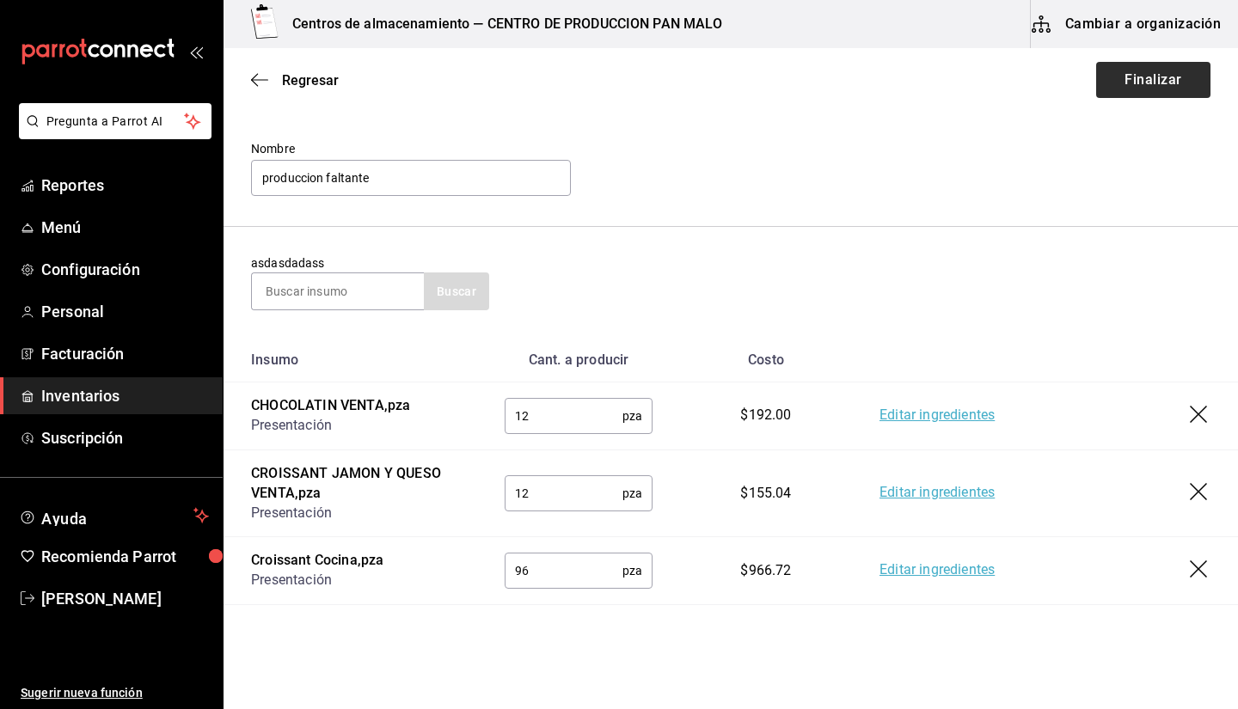
type input "16"
click at [1147, 77] on button "Finalizar" at bounding box center [1153, 80] width 114 height 36
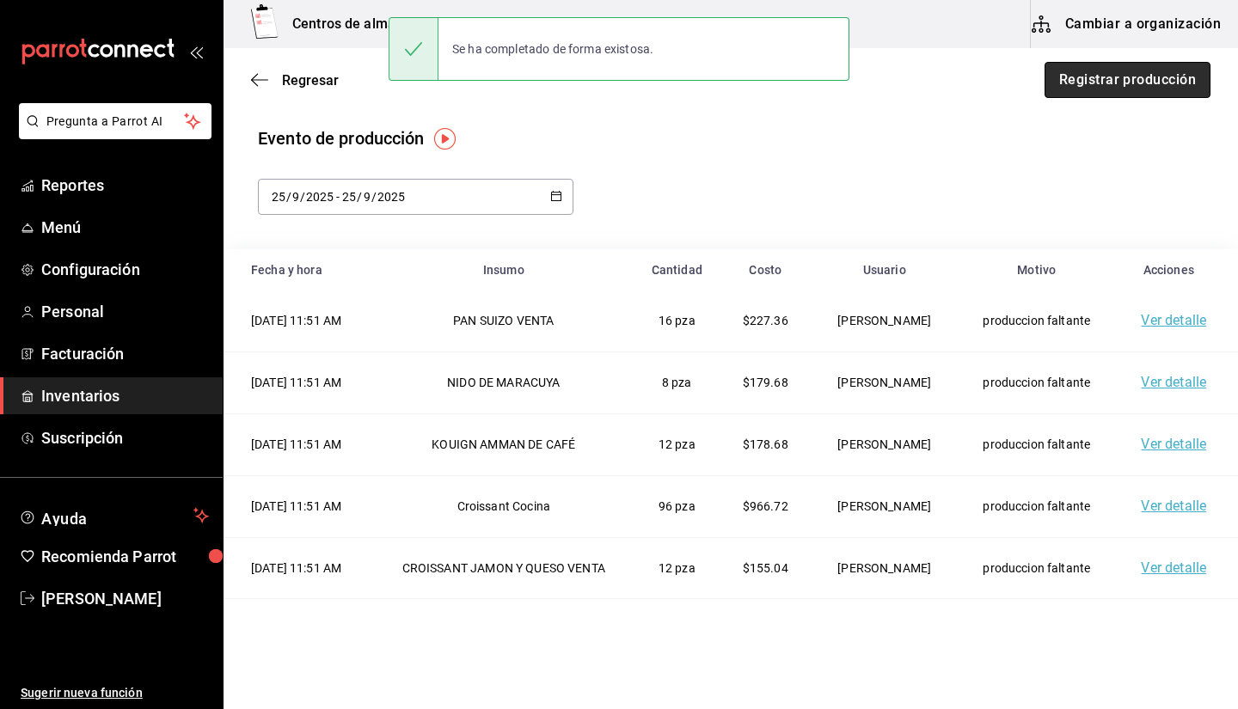
click at [1107, 78] on button "Registrar producción" at bounding box center [1128, 80] width 166 height 36
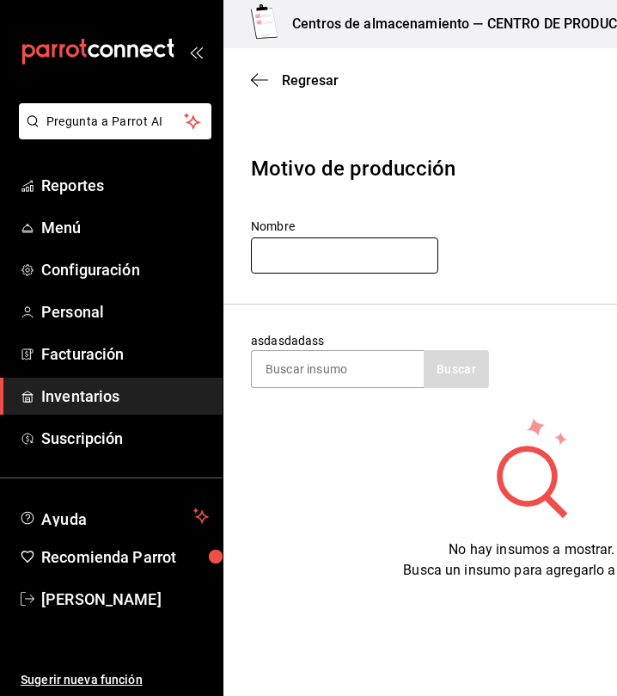
click at [343, 260] on input "text" at bounding box center [344, 255] width 187 height 36
type input "produccion [DATE]"
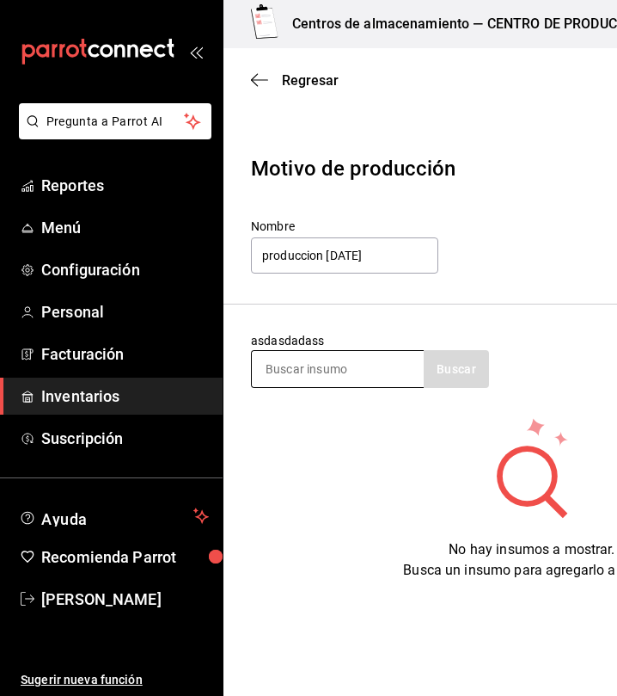
click at [286, 373] on input at bounding box center [338, 369] width 172 height 36
type input "p"
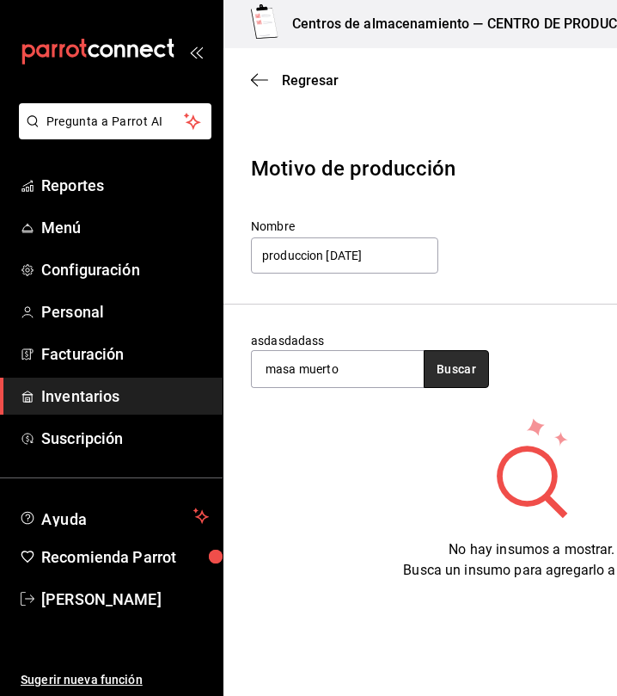
click at [461, 372] on button "Buscar" at bounding box center [456, 369] width 65 height 38
type input "masa"
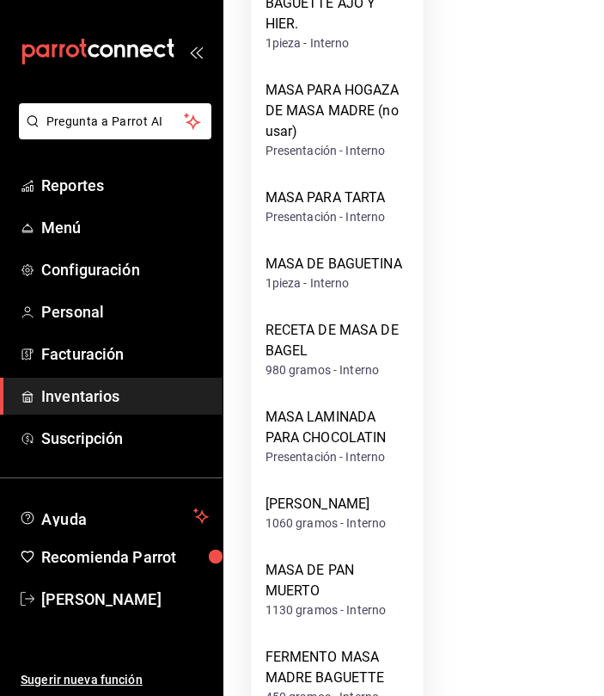
scroll to position [1701, 0]
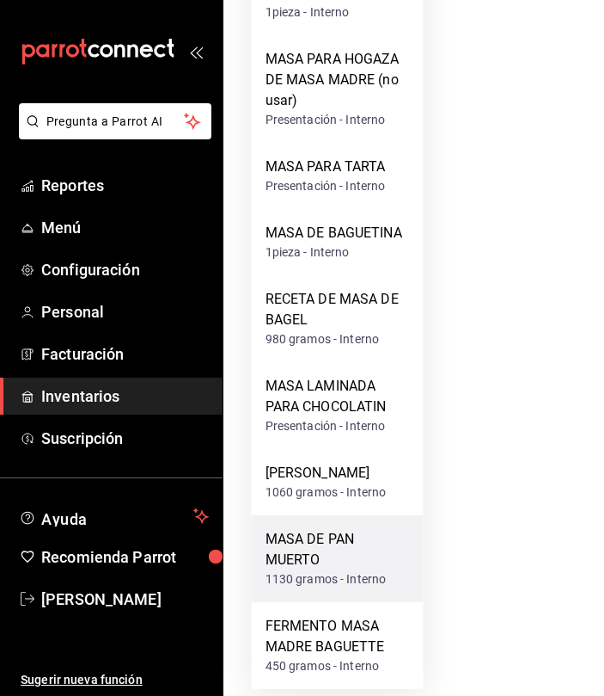
click at [308, 553] on div "MASA DE PAN MUERTO" at bounding box center [338, 549] width 144 height 41
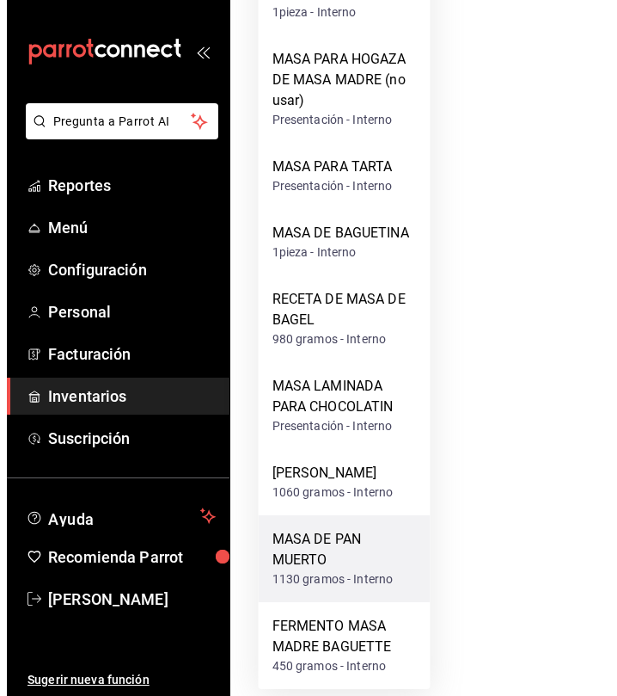
scroll to position [0, 0]
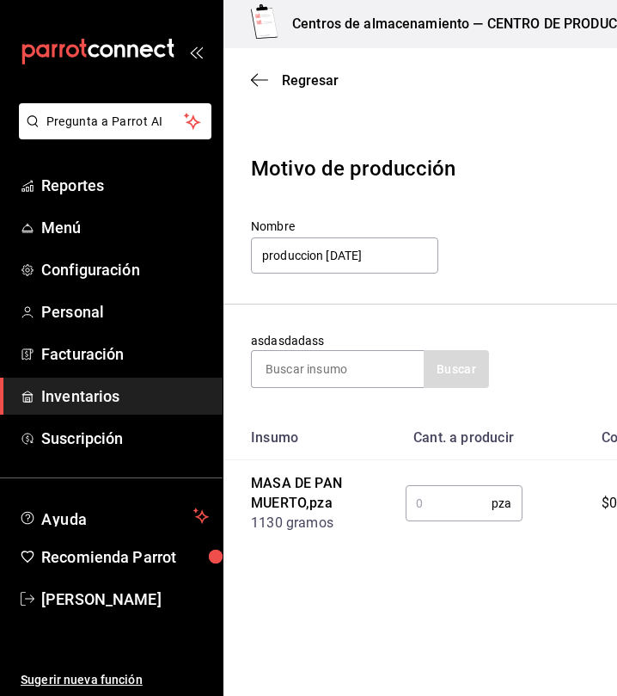
click at [451, 485] on div "pza ​" at bounding box center [464, 503] width 117 height 36
type input "5"
click at [290, 371] on input at bounding box center [338, 369] width 172 height 36
click at [288, 350] on div at bounding box center [337, 369] width 173 height 38
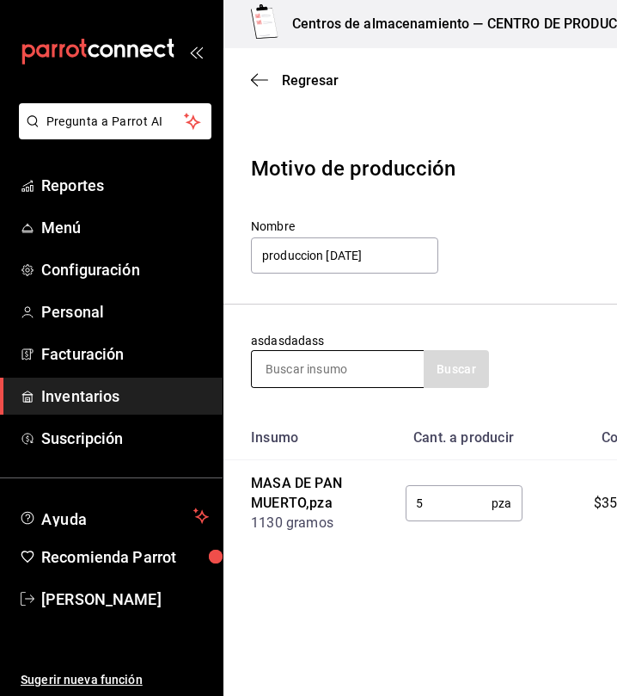
click at [286, 360] on input at bounding box center [338, 369] width 172 height 36
type input "baguette"
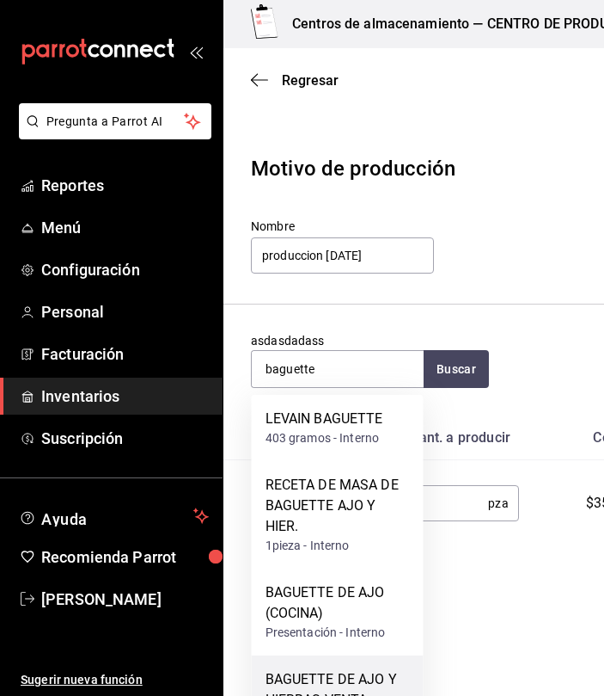
click at [346, 672] on div "BAGUETTE DE AJO Y HIERBAS VENTA" at bounding box center [338, 689] width 144 height 41
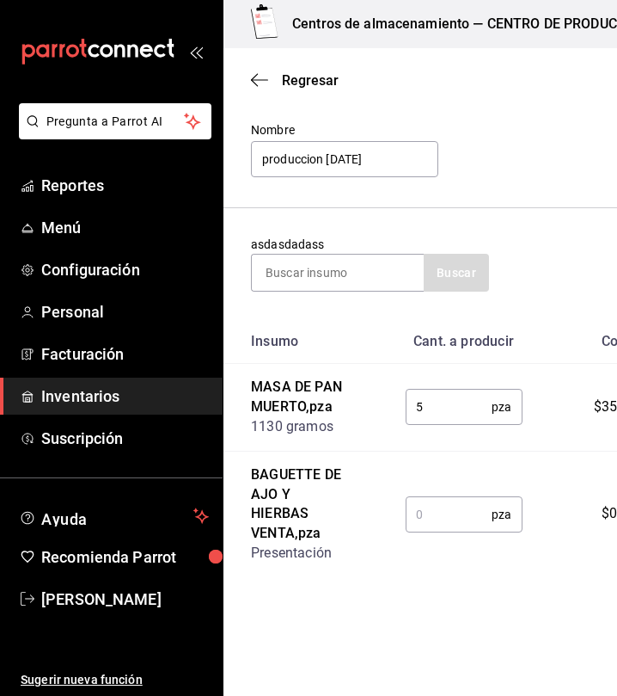
scroll to position [103, 0]
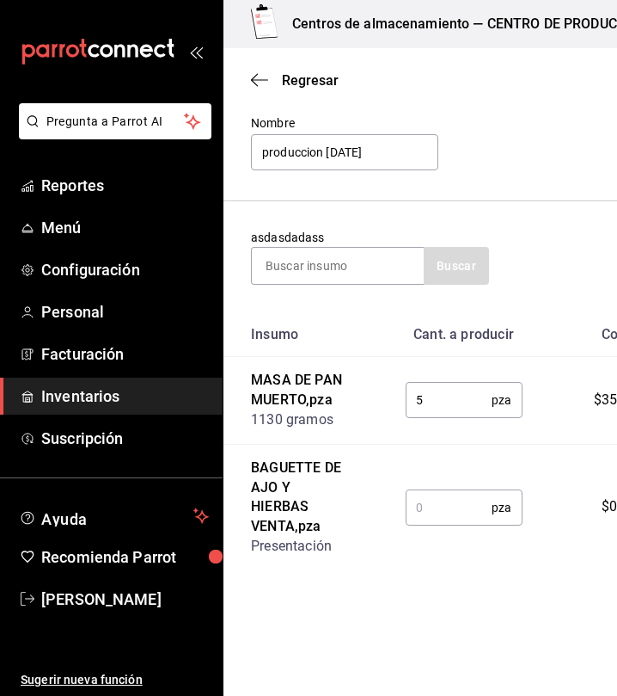
click at [416, 497] on input "text" at bounding box center [449, 507] width 87 height 34
click at [466, 501] on input "text" at bounding box center [449, 507] width 87 height 34
type input "2"
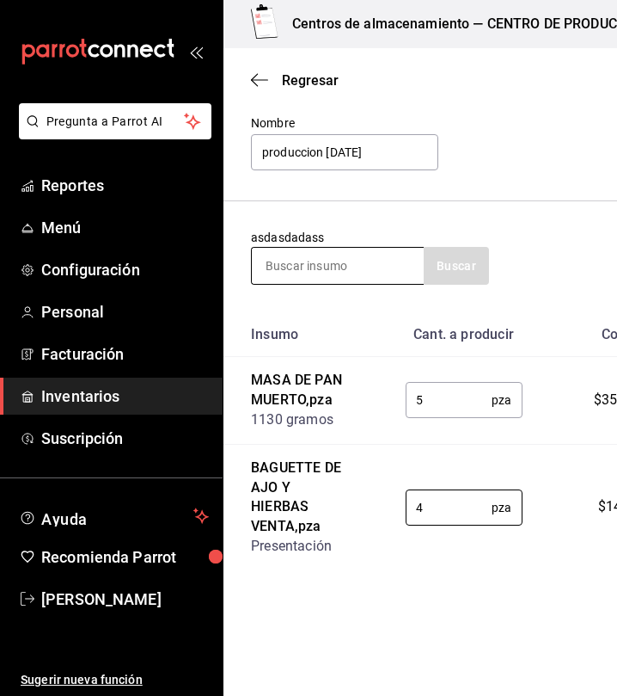
type input "4"
click at [340, 284] on div at bounding box center [337, 266] width 173 height 38
click at [318, 270] on input at bounding box center [338, 266] width 172 height 36
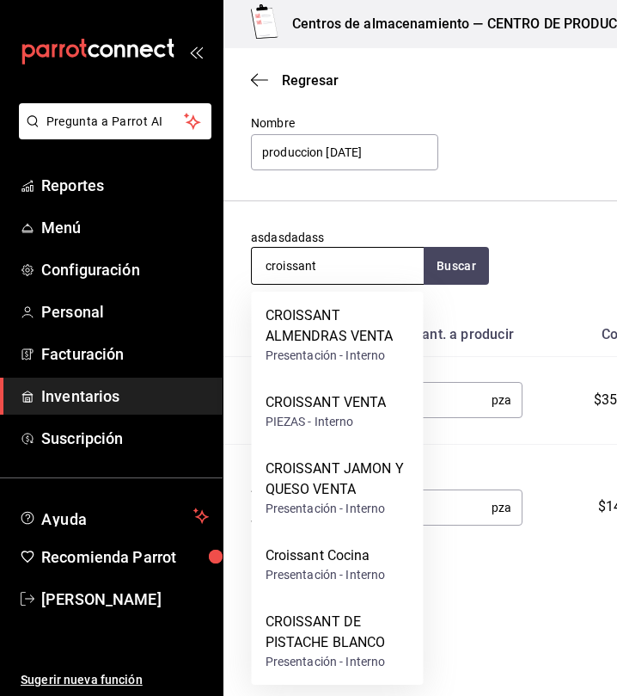
click at [354, 267] on input "croissant" at bounding box center [338, 266] width 172 height 36
type input "c"
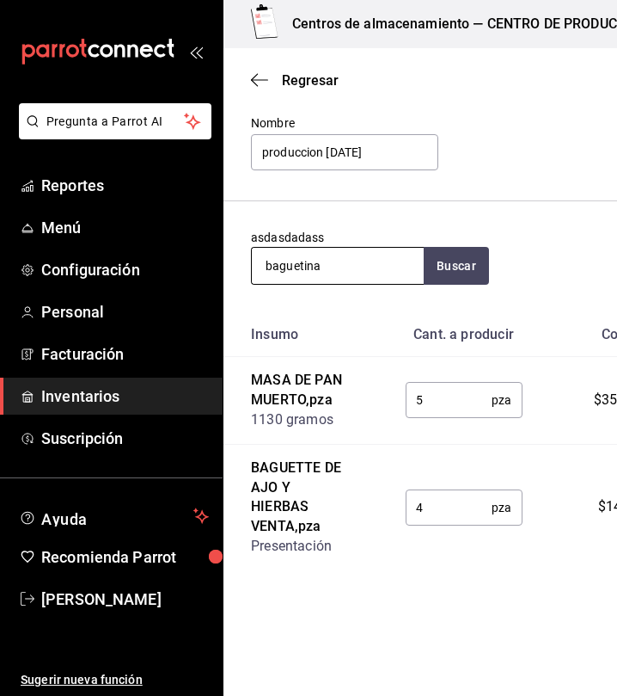
type input "baguetina"
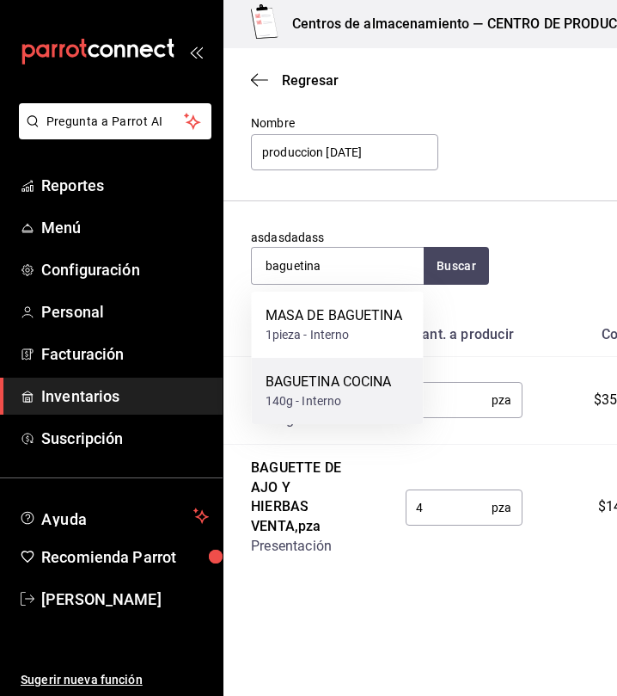
click at [344, 395] on div "140g - Interno" at bounding box center [329, 401] width 126 height 18
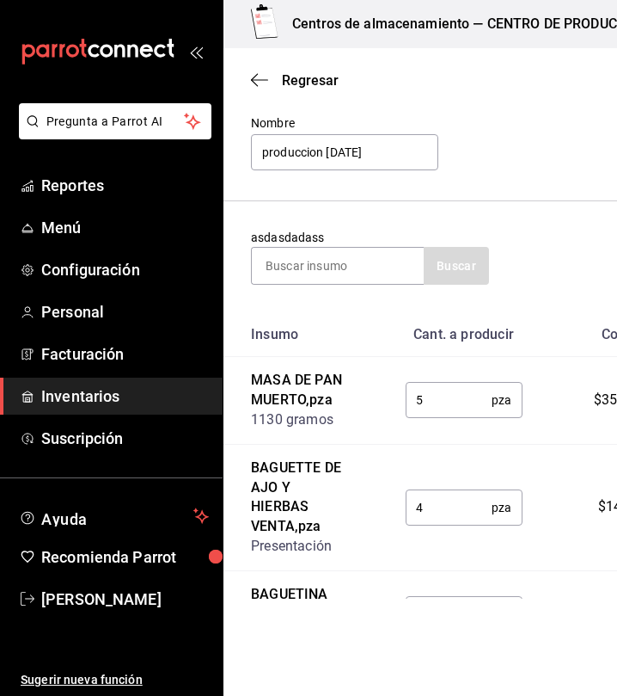
scroll to position [190, 0]
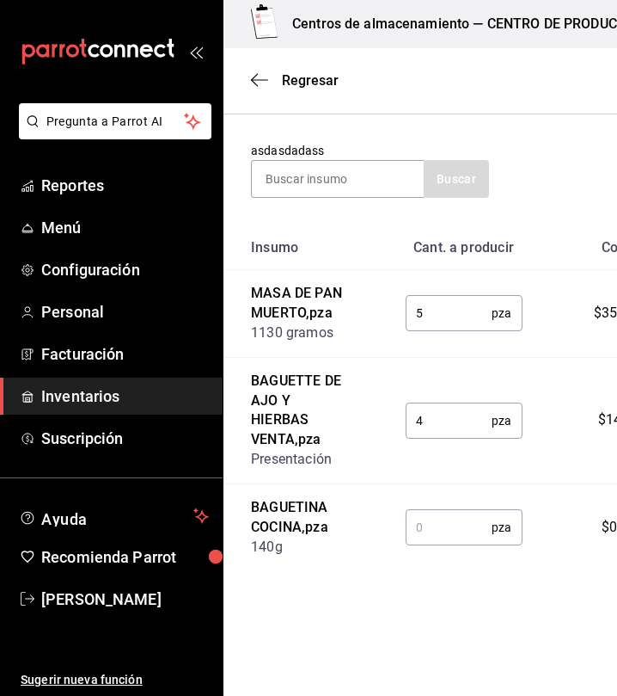
click at [435, 533] on input "text" at bounding box center [449, 527] width 87 height 34
type input "35"
click at [286, 202] on section "asdasdadass Buscar" at bounding box center [532, 169] width 617 height 111
click at [285, 169] on input at bounding box center [338, 179] width 172 height 36
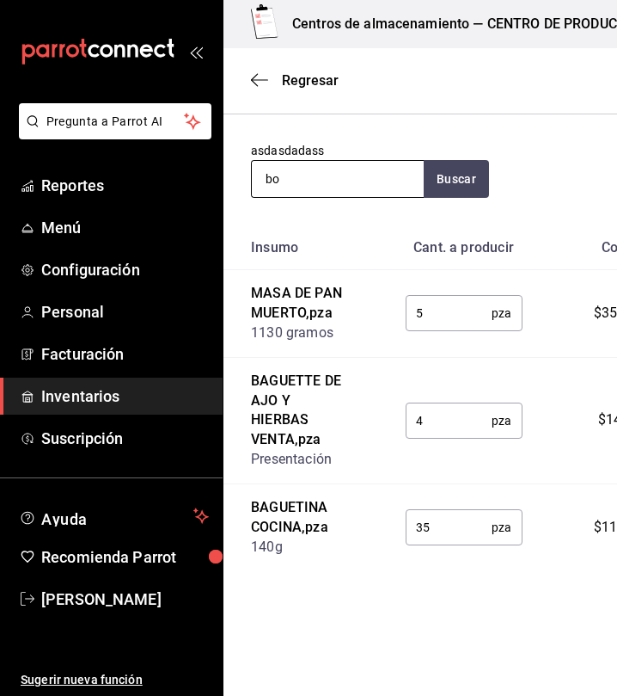
type input "b"
type input "bollo"
click at [462, 536] on input "35" at bounding box center [449, 527] width 87 height 34
type input "35"
click at [448, 410] on input "4" at bounding box center [449, 420] width 87 height 34
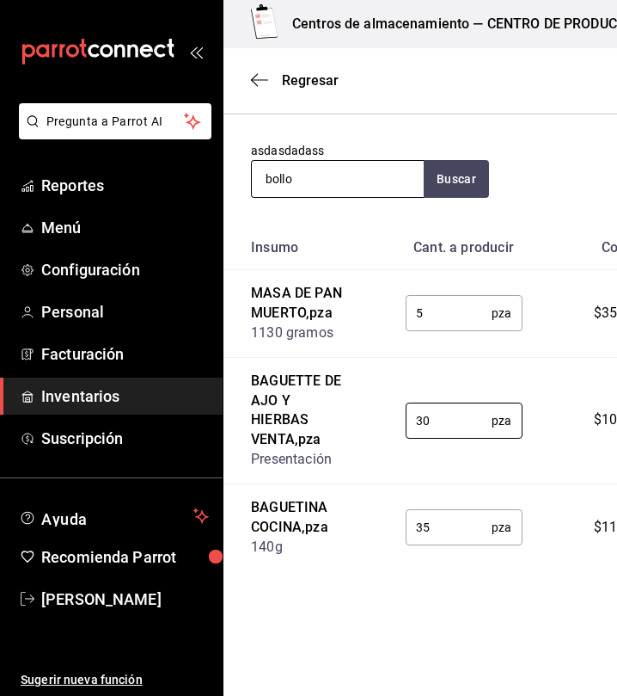
type input "30"
click at [383, 188] on input "bollo" at bounding box center [338, 179] width 172 height 36
type input "b"
click at [293, 178] on input "[PERSON_NAME]" at bounding box center [338, 179] width 172 height 36
click at [368, 173] on input "masa [PERSON_NAME]" at bounding box center [338, 179] width 172 height 36
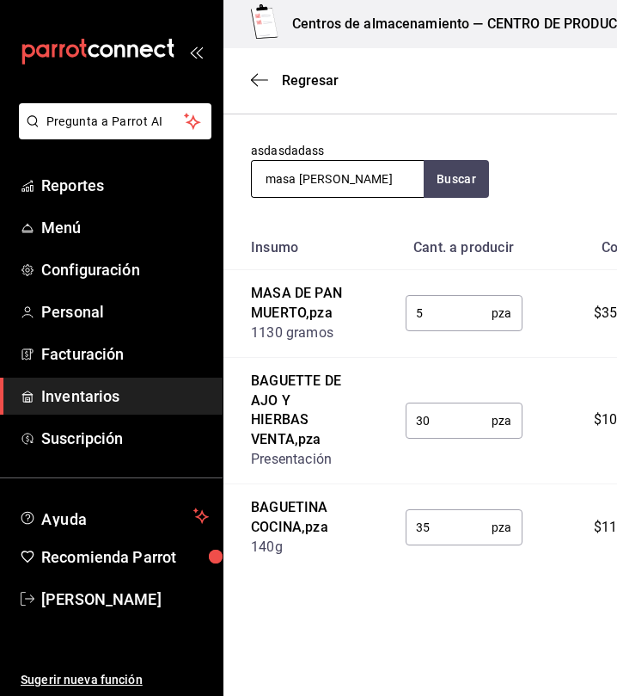
click at [368, 173] on input "masa [PERSON_NAME]" at bounding box center [338, 179] width 172 height 36
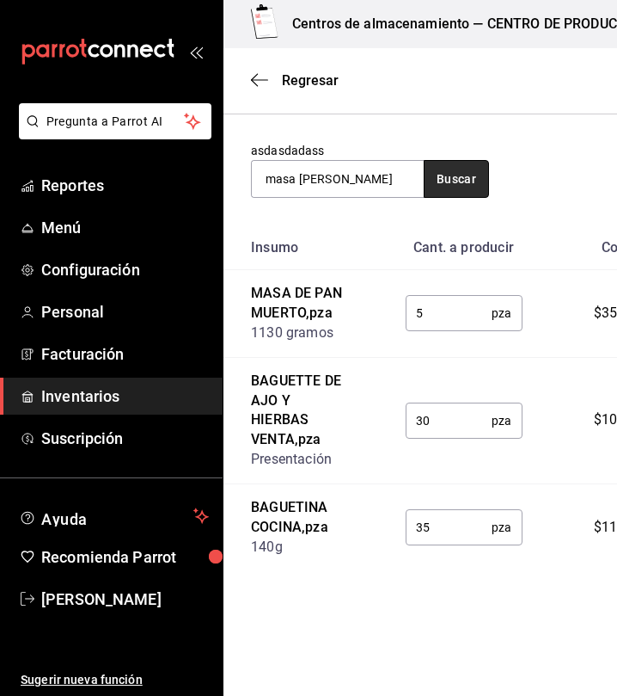
click at [476, 188] on button "Buscar" at bounding box center [456, 179] width 65 height 38
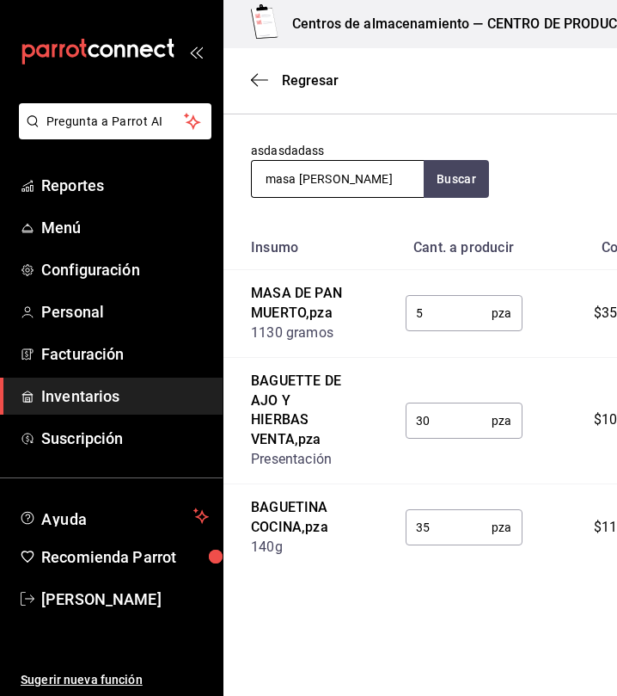
click at [349, 183] on input "masa [PERSON_NAME]" at bounding box center [338, 179] width 172 height 36
type input "m"
type input "hamburguesa"
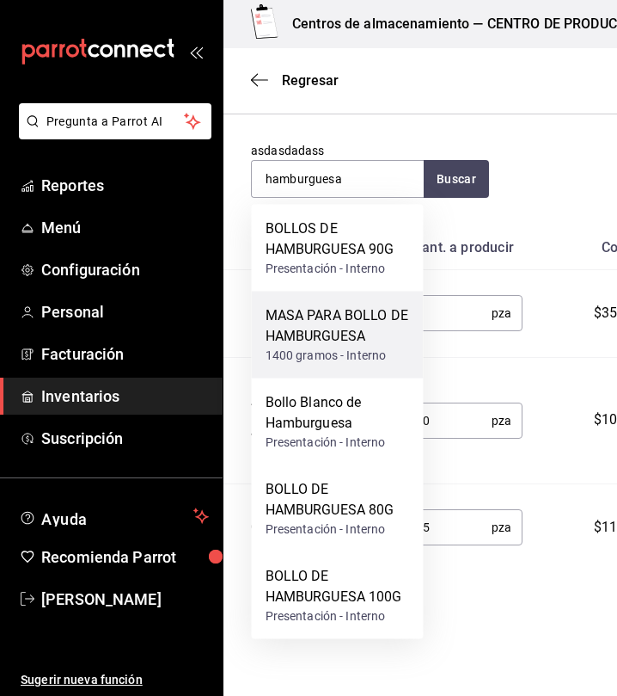
click at [365, 345] on div "MASA PARA BOLLO DE HAMBURGUESA" at bounding box center [338, 325] width 144 height 41
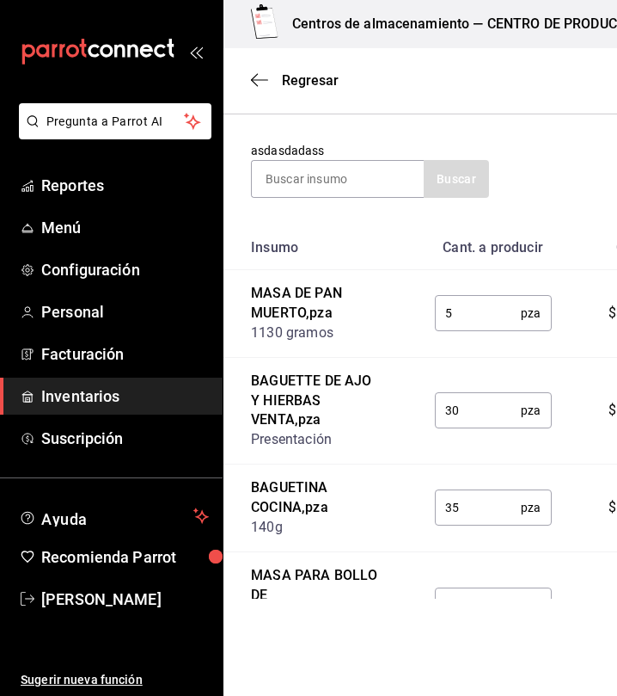
scroll to position [297, 0]
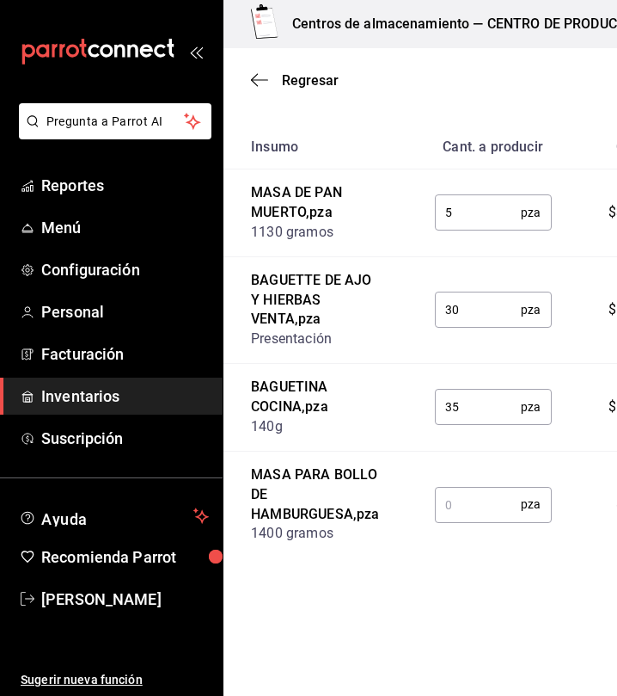
click at [441, 517] on input "text" at bounding box center [478, 504] width 87 height 34
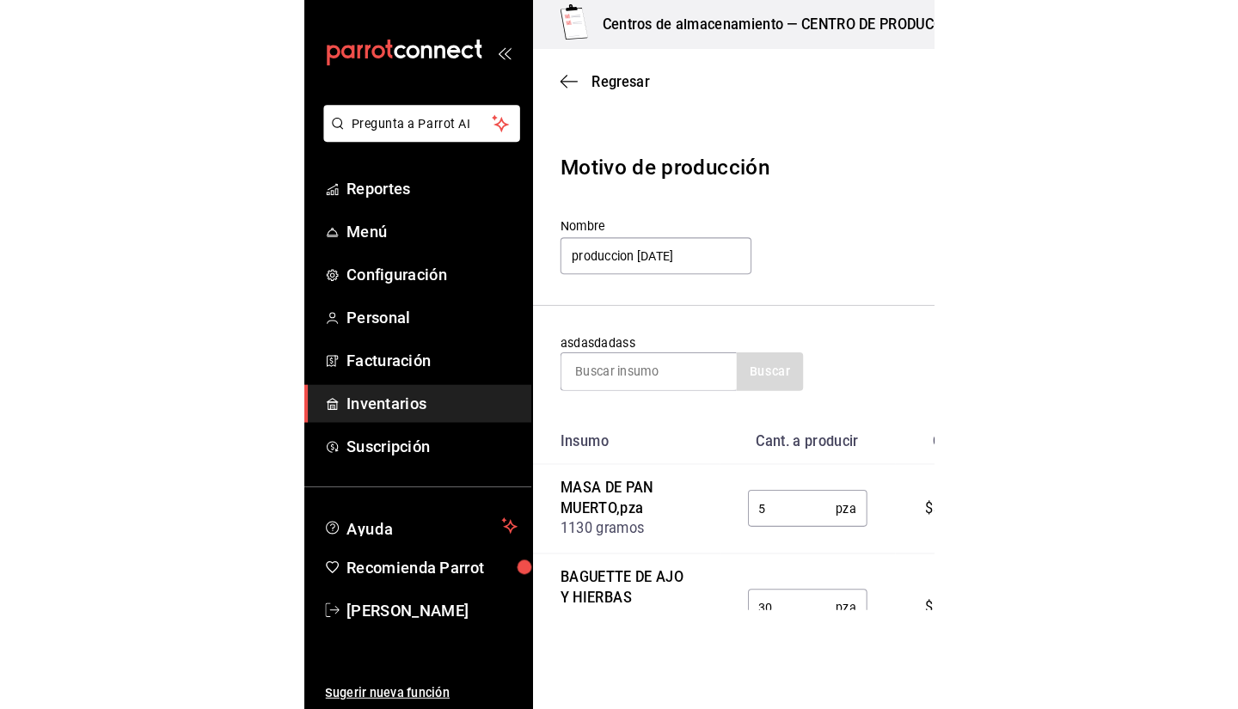
scroll to position [0, 0]
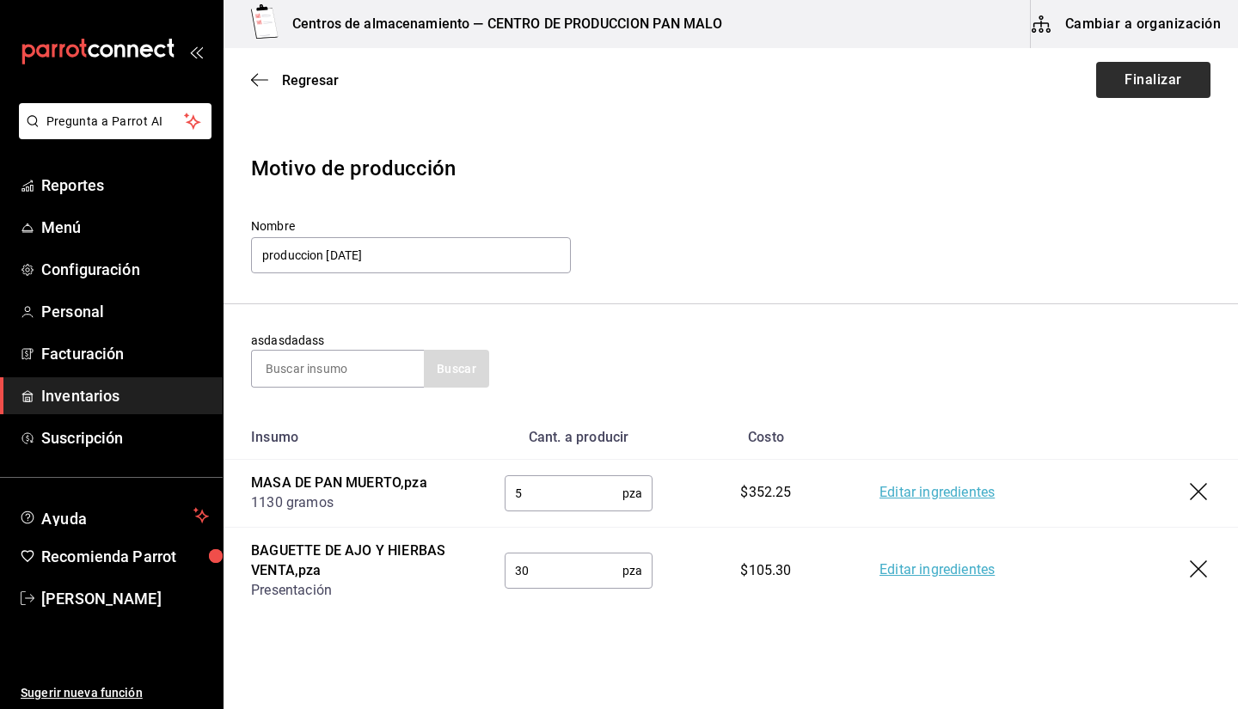
type input "4.7"
click at [1106, 83] on button "Finalizar" at bounding box center [1153, 80] width 114 height 36
